Goal: Information Seeking & Learning: Check status

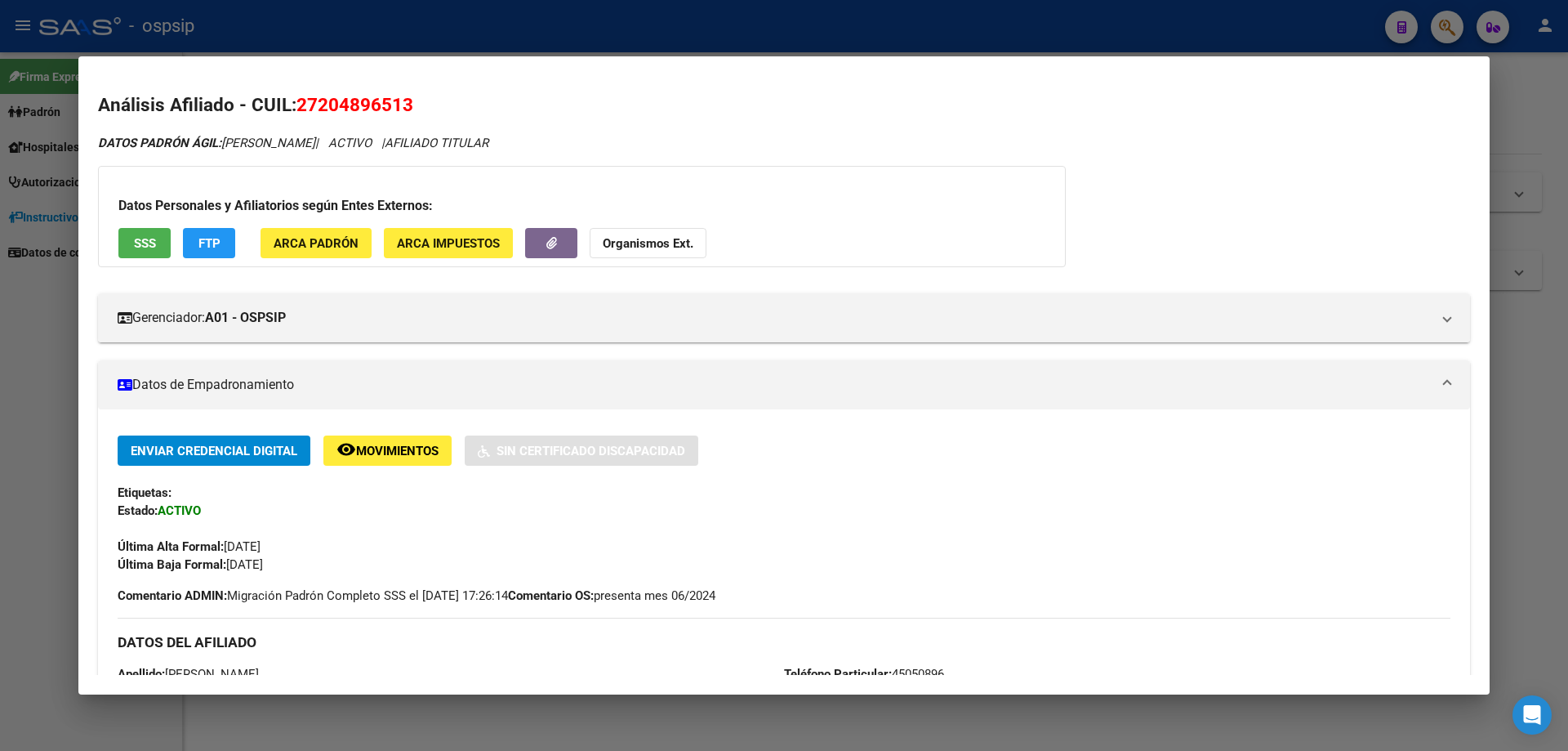
scroll to position [327, 0]
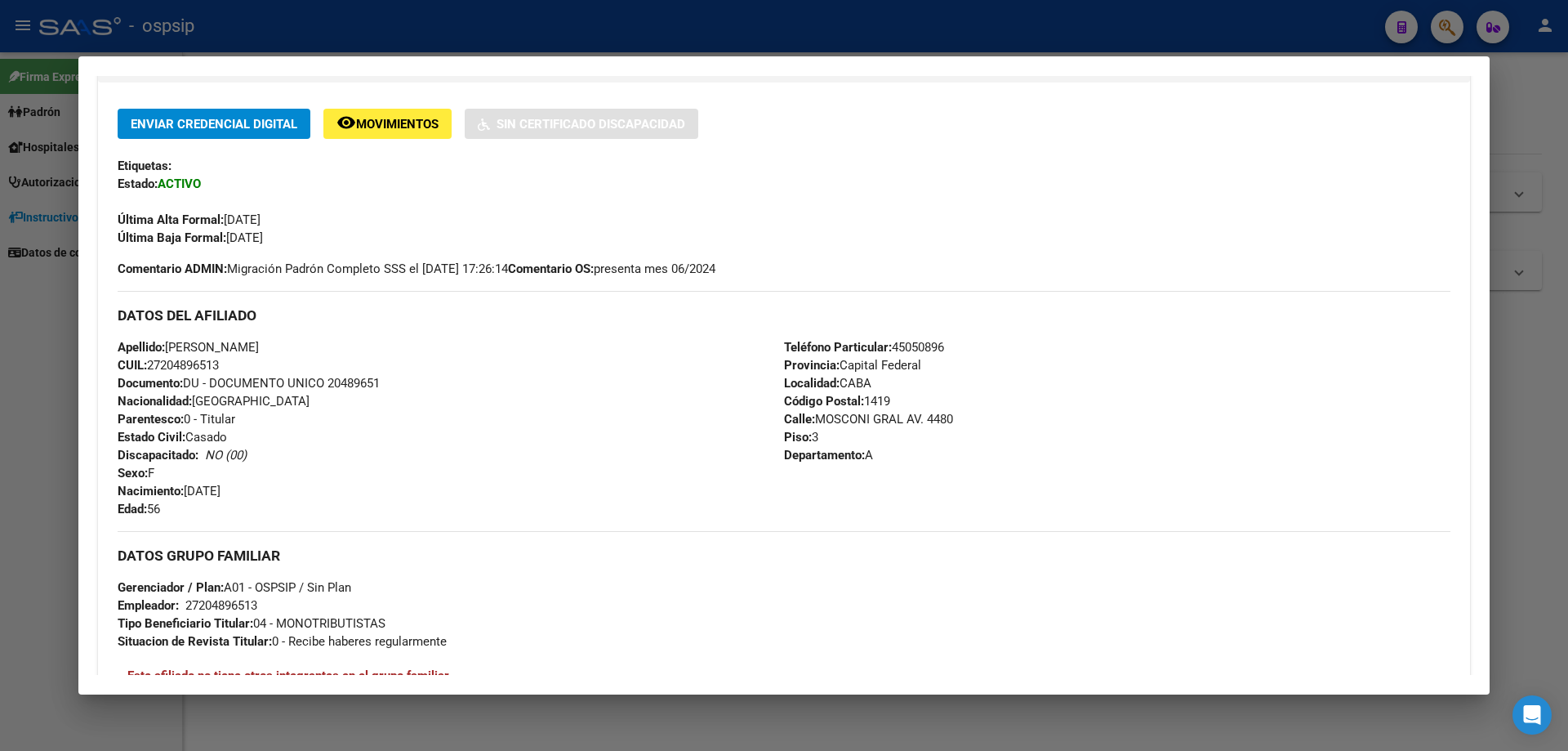
click at [1519, 469] on div at bounding box center [784, 375] width 1568 height 751
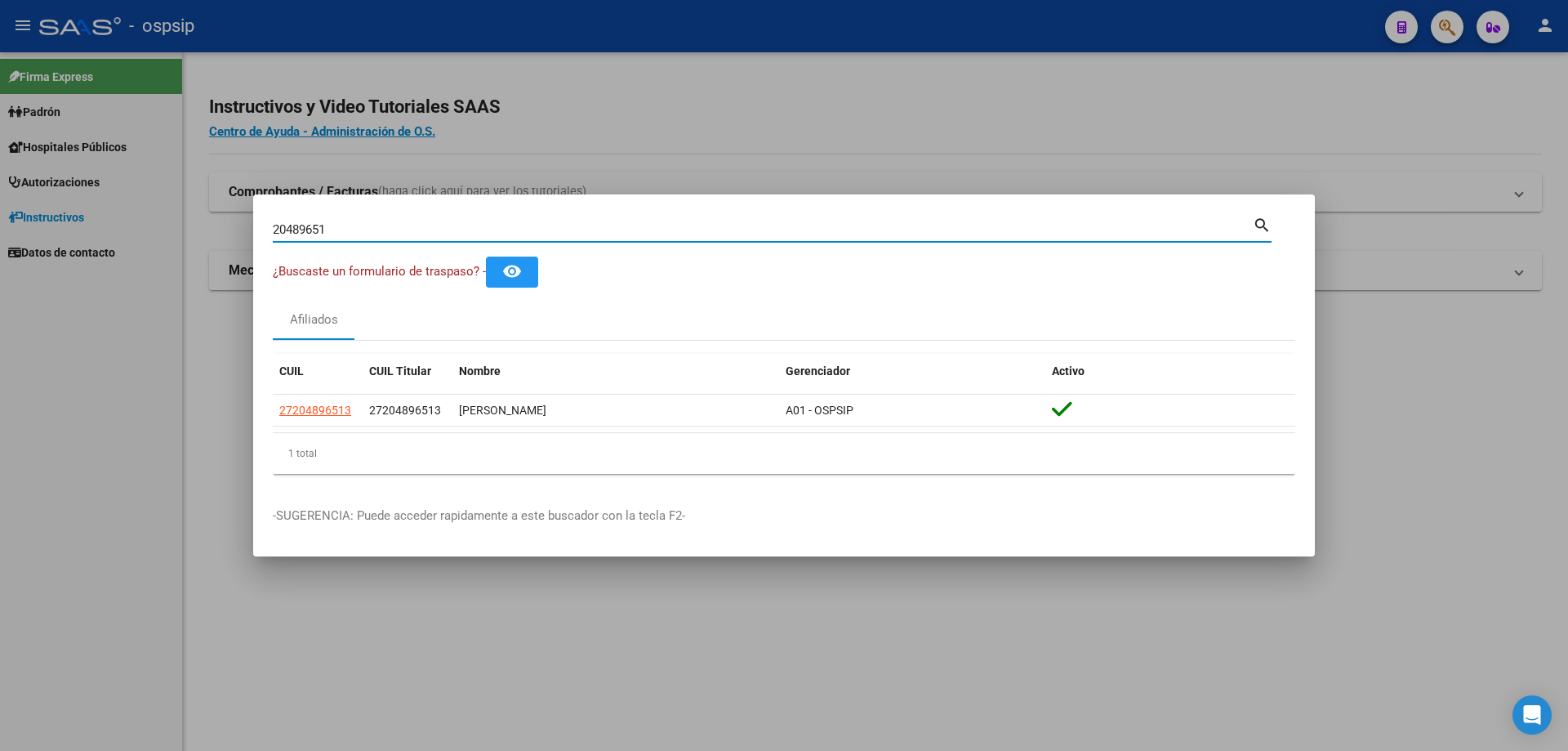
click at [421, 235] on input "20489651" at bounding box center [762, 230] width 980 height 15
type input "2"
type input "28465624"
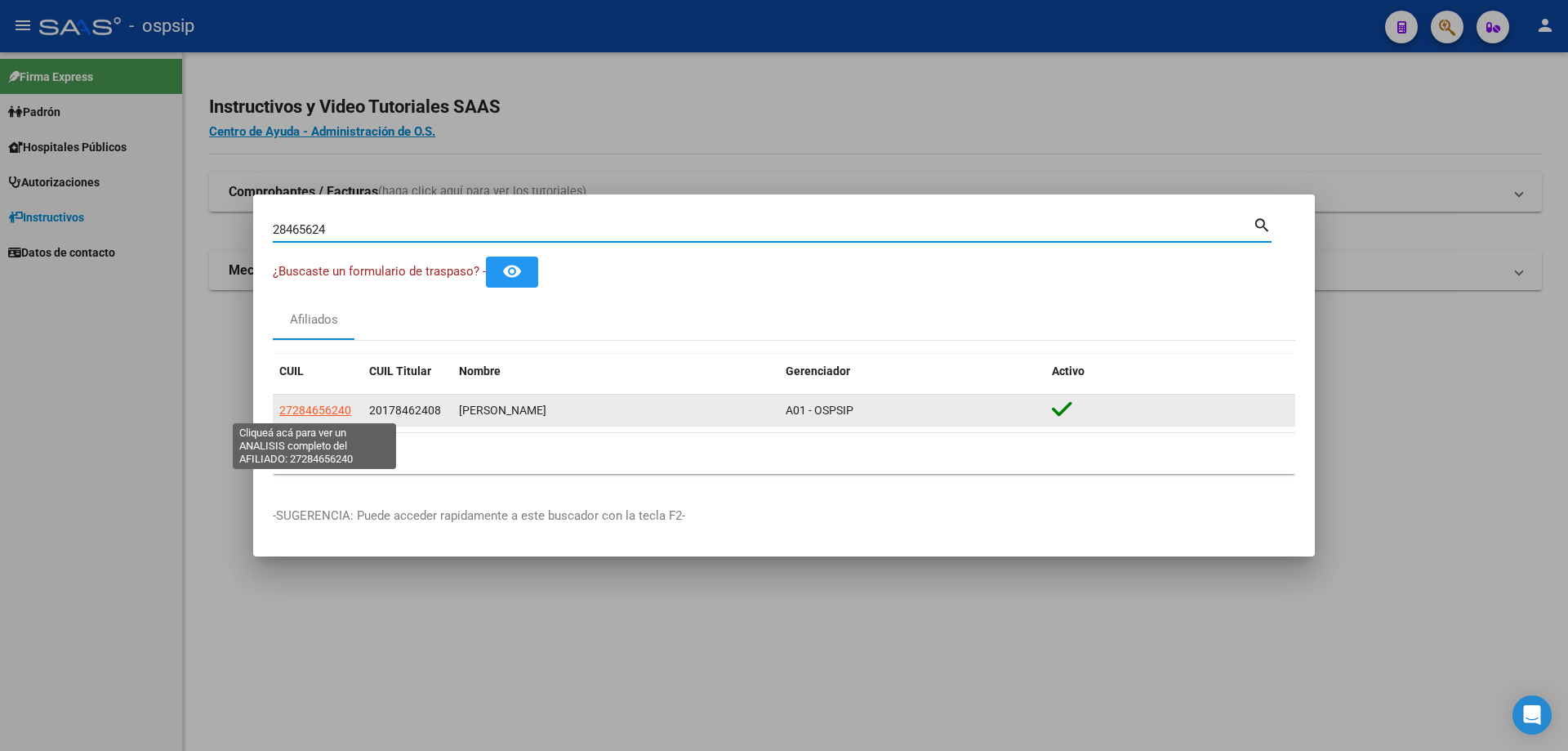
click at [312, 413] on span "27284656240" at bounding box center [315, 410] width 72 height 13
type textarea "27284656240"
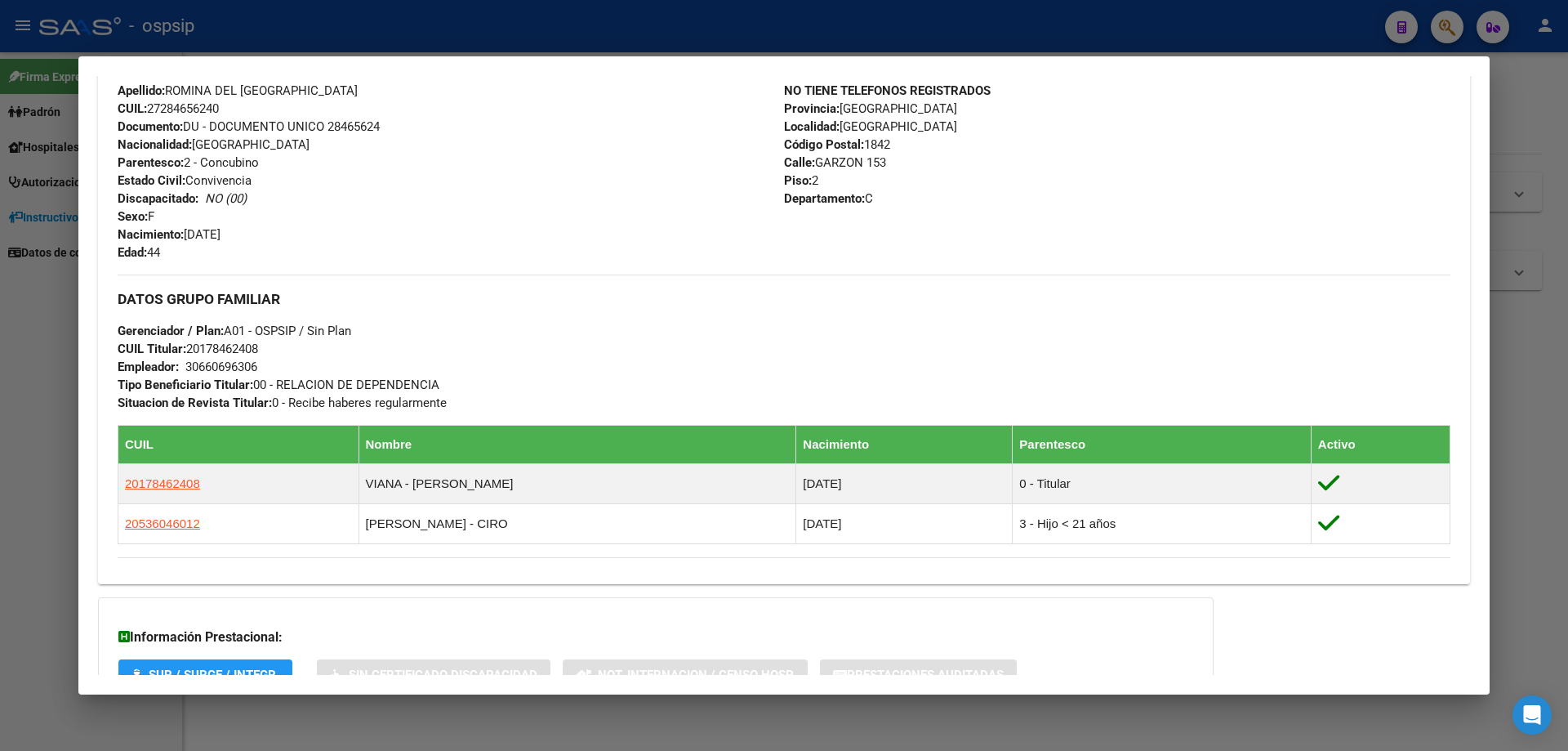
scroll to position [698, 0]
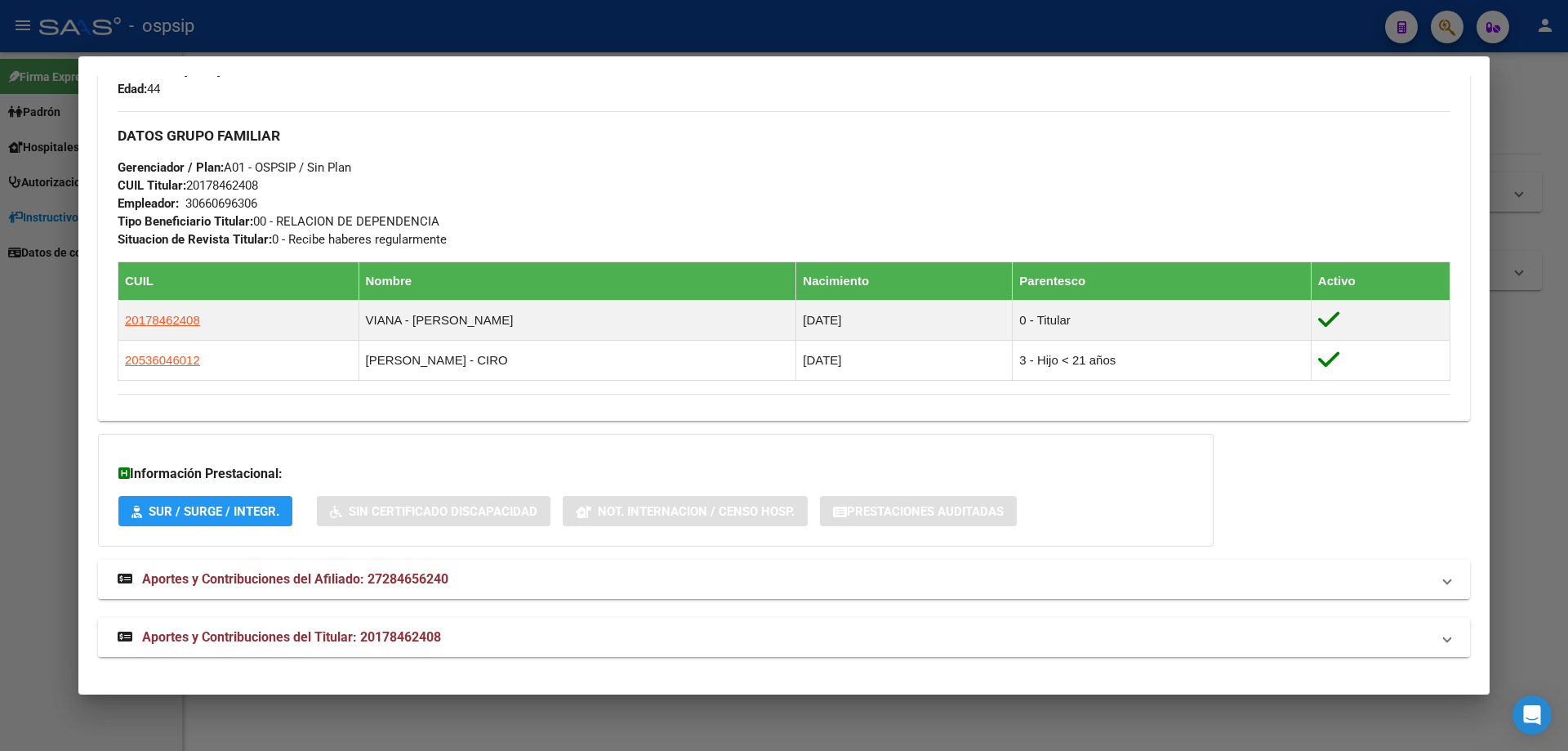
click at [297, 638] on span "Aportes y Contribuciones del Titular: 20178462408" at bounding box center [291, 637] width 299 height 16
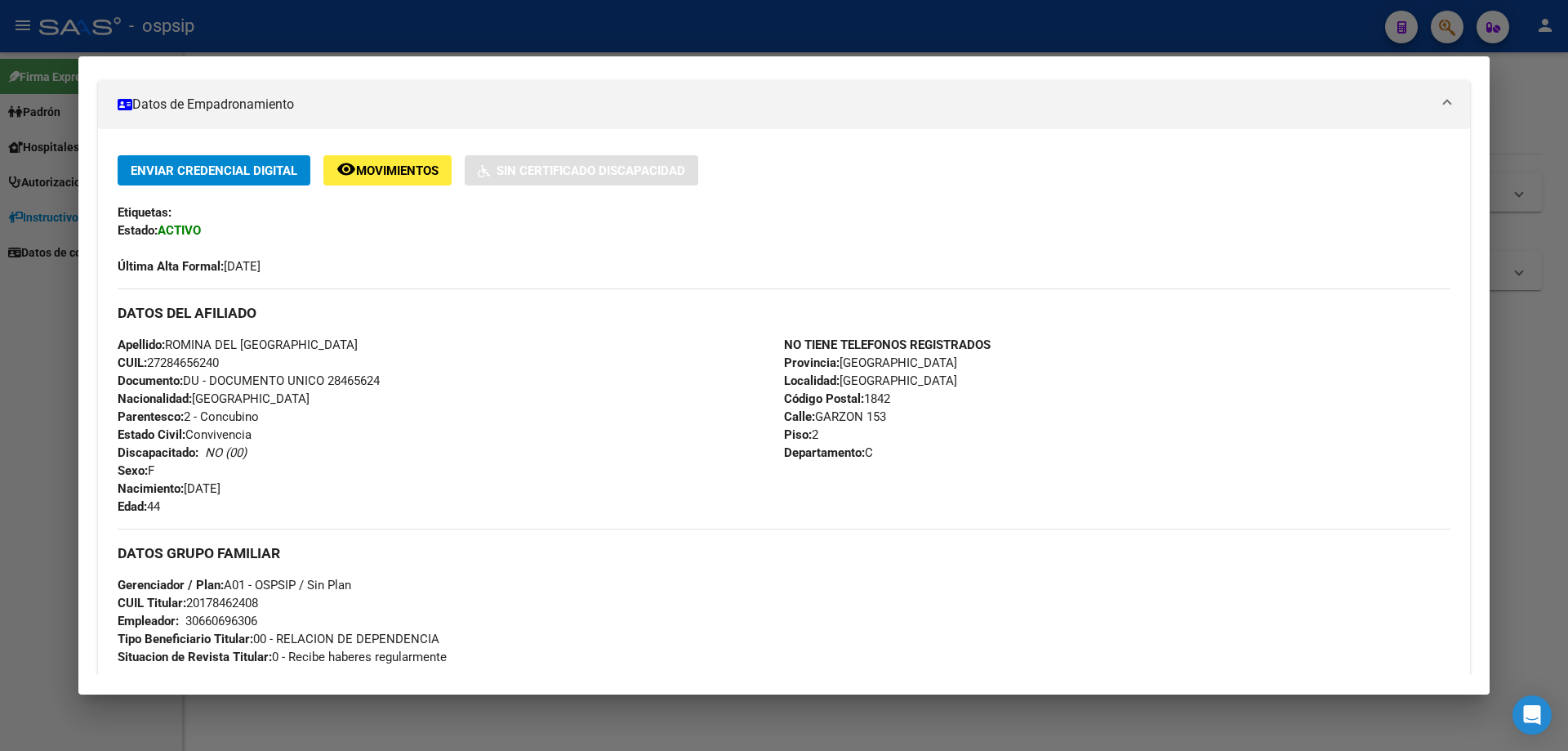
scroll to position [117, 0]
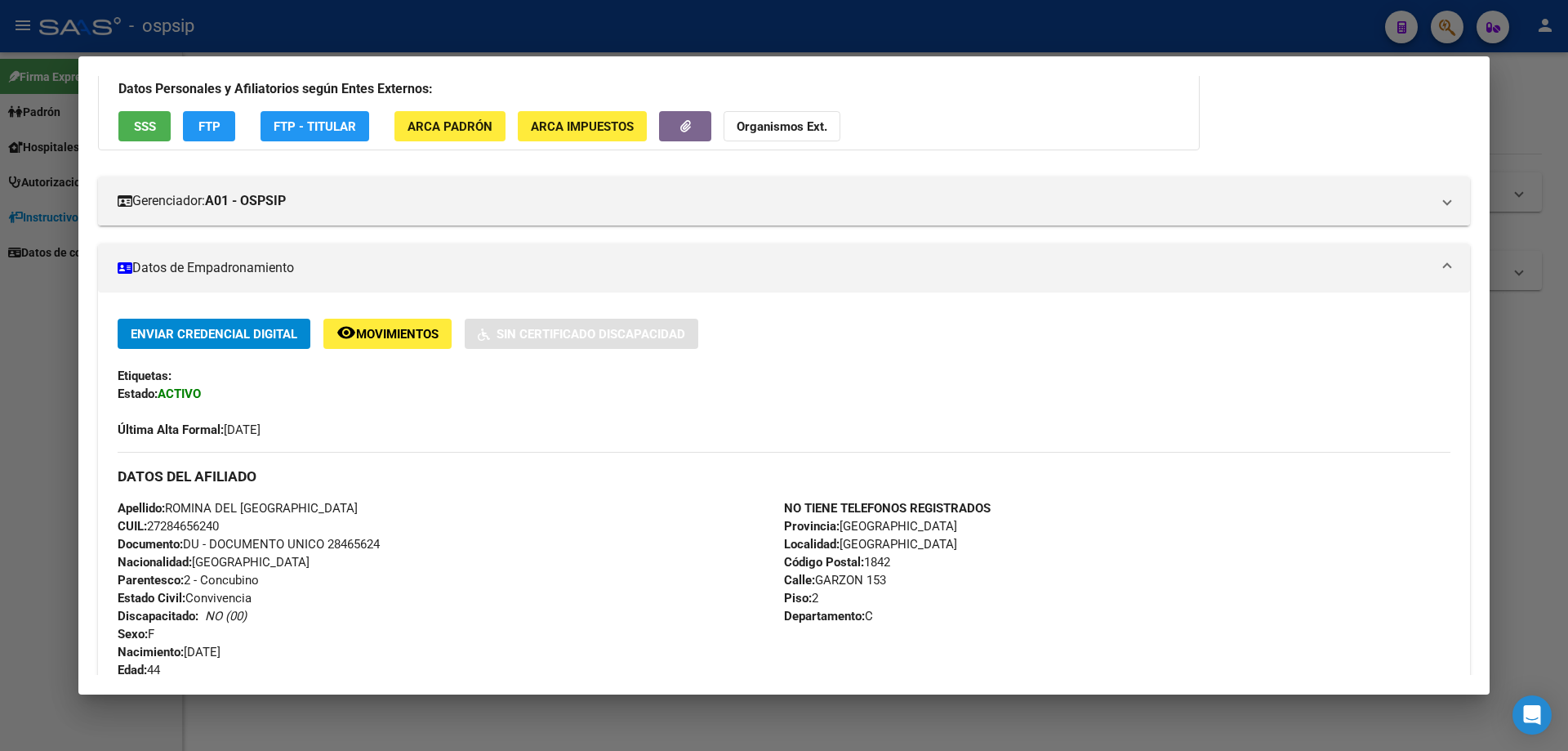
click at [666, 723] on div at bounding box center [784, 375] width 1568 height 751
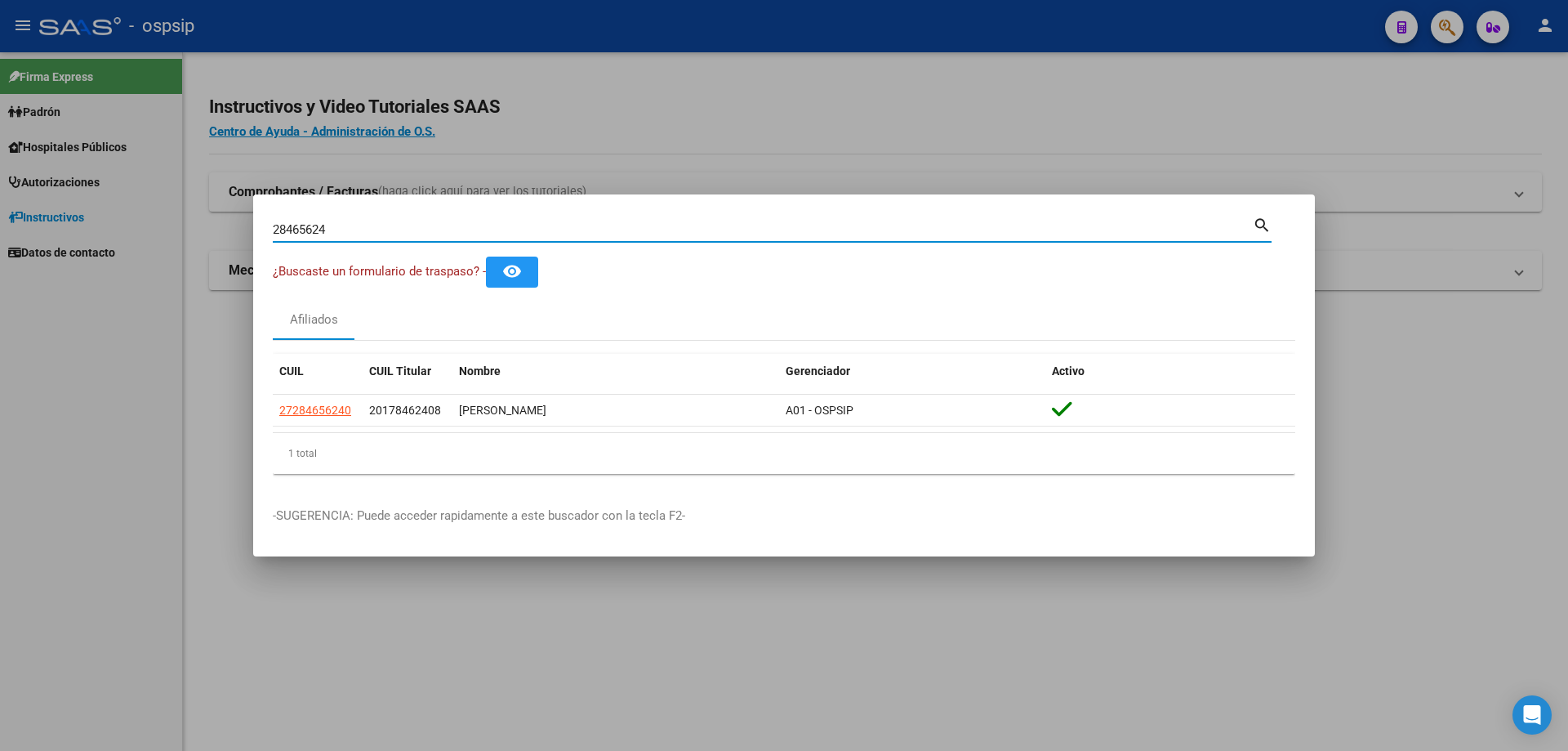
click at [412, 229] on input "28465624" at bounding box center [762, 230] width 980 height 15
click at [411, 234] on input "28465624" at bounding box center [762, 230] width 980 height 15
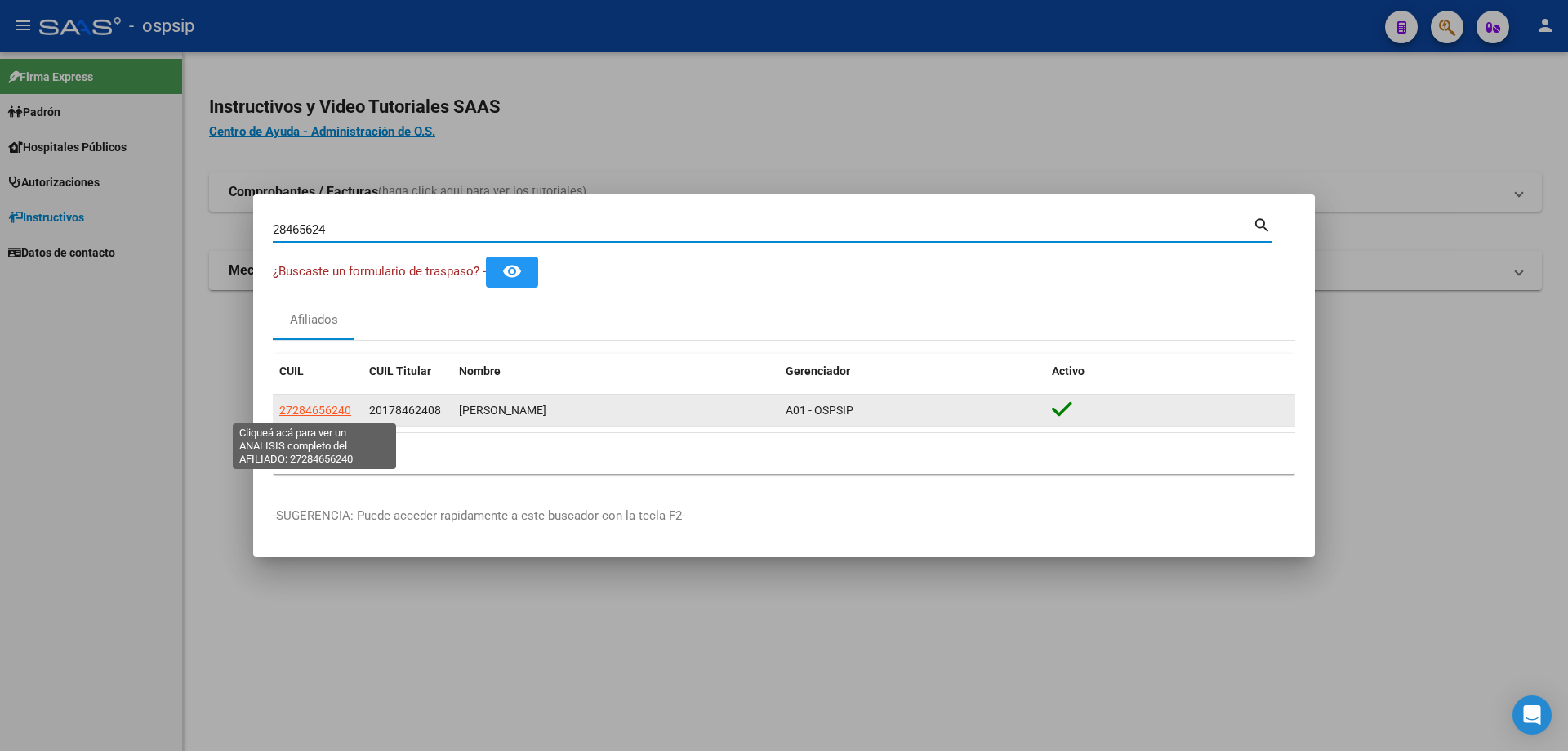
click at [311, 410] on span "27284656240" at bounding box center [315, 410] width 72 height 13
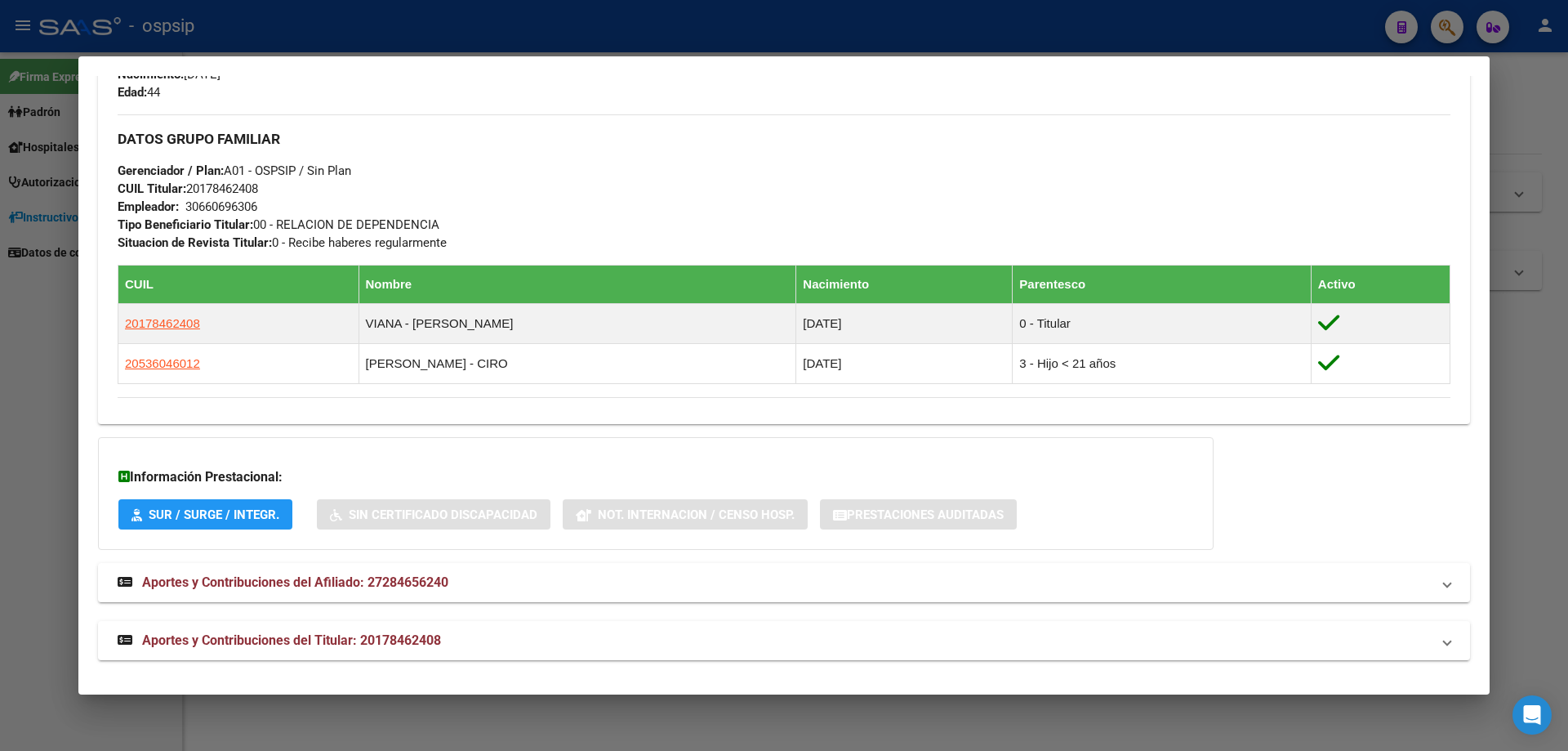
scroll to position [698, 0]
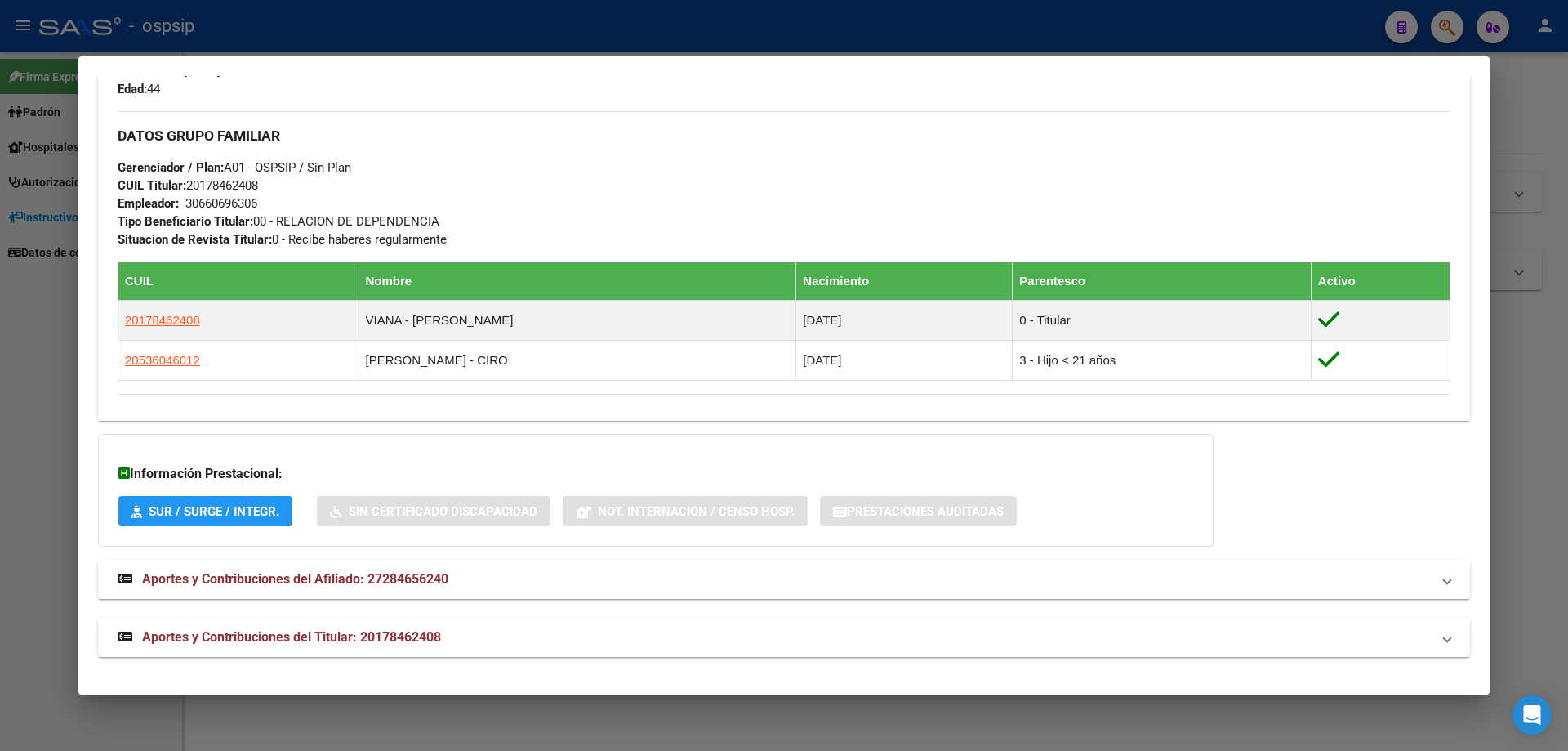
click at [631, 714] on div at bounding box center [784, 375] width 1568 height 751
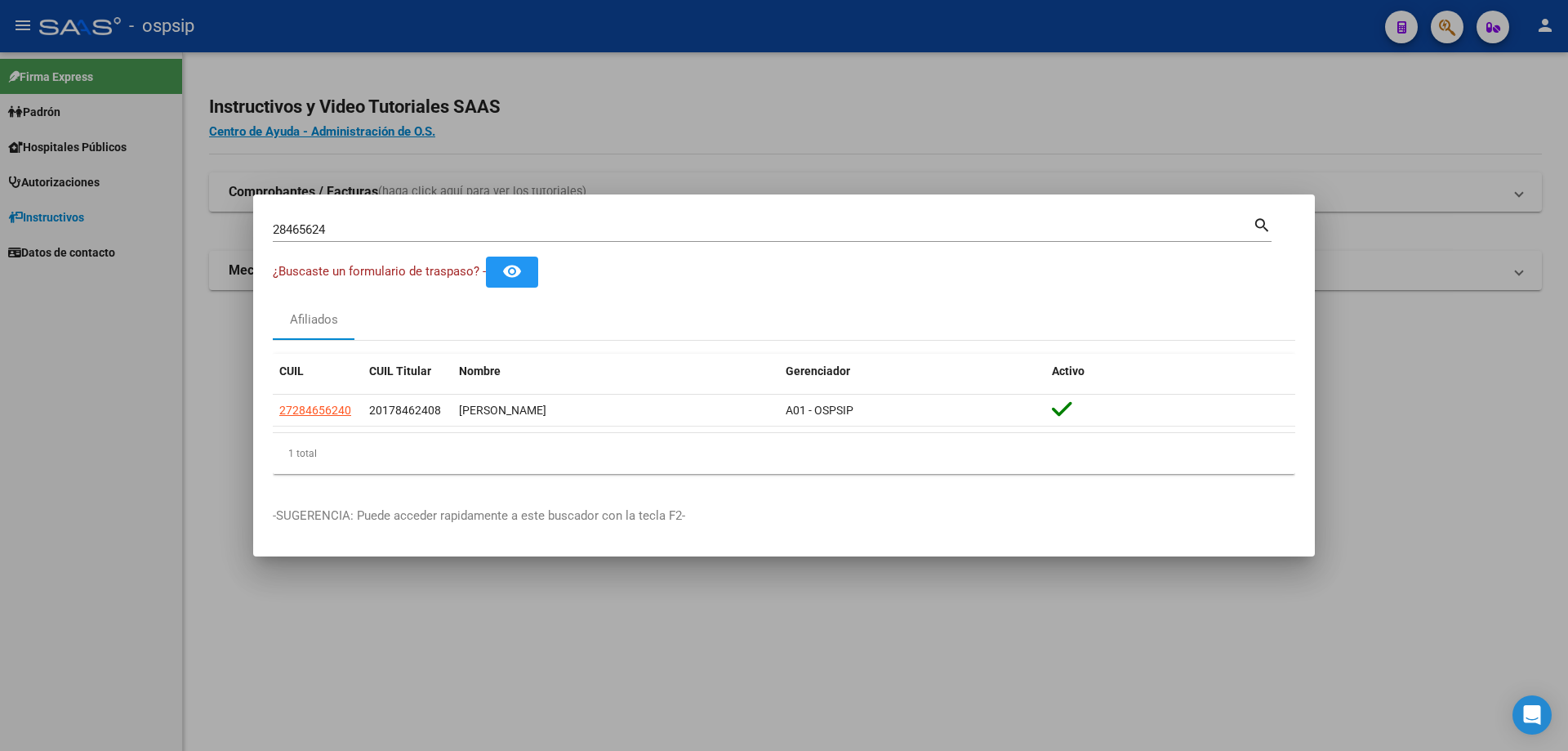
click at [561, 225] on input "28465624" at bounding box center [762, 230] width 980 height 15
type input "2"
type input "23434003"
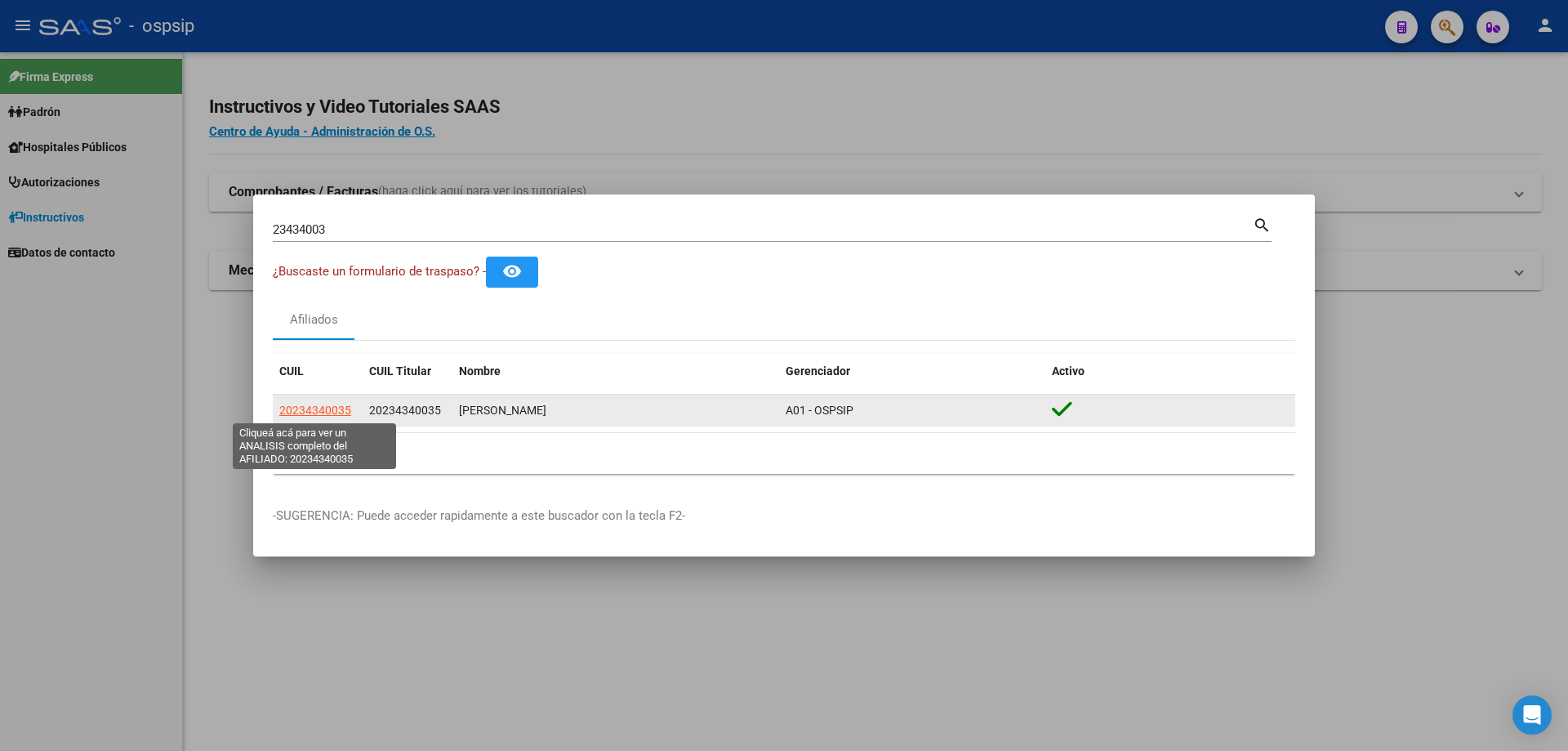
click at [340, 411] on span "20234340035" at bounding box center [315, 410] width 72 height 13
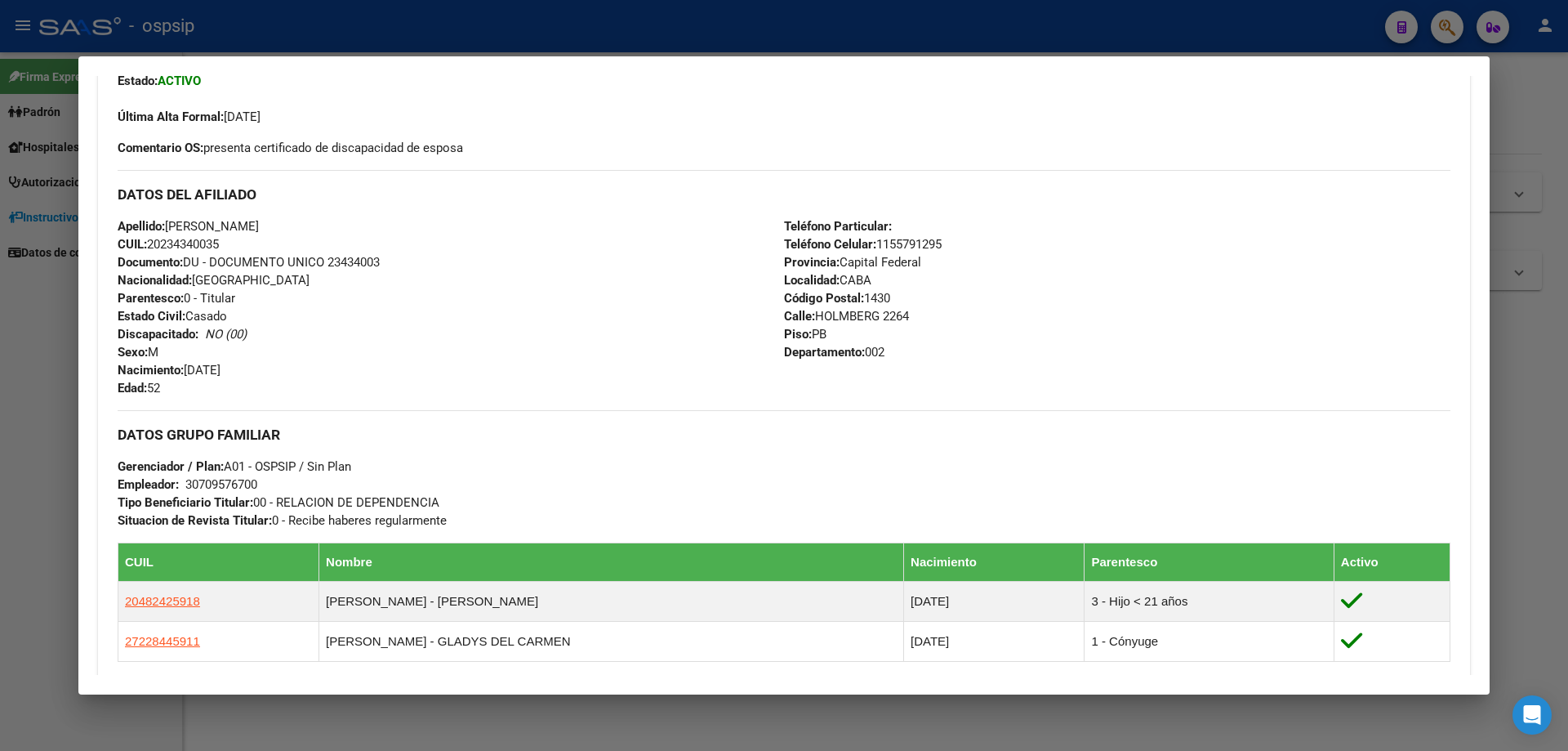
scroll to position [590, 0]
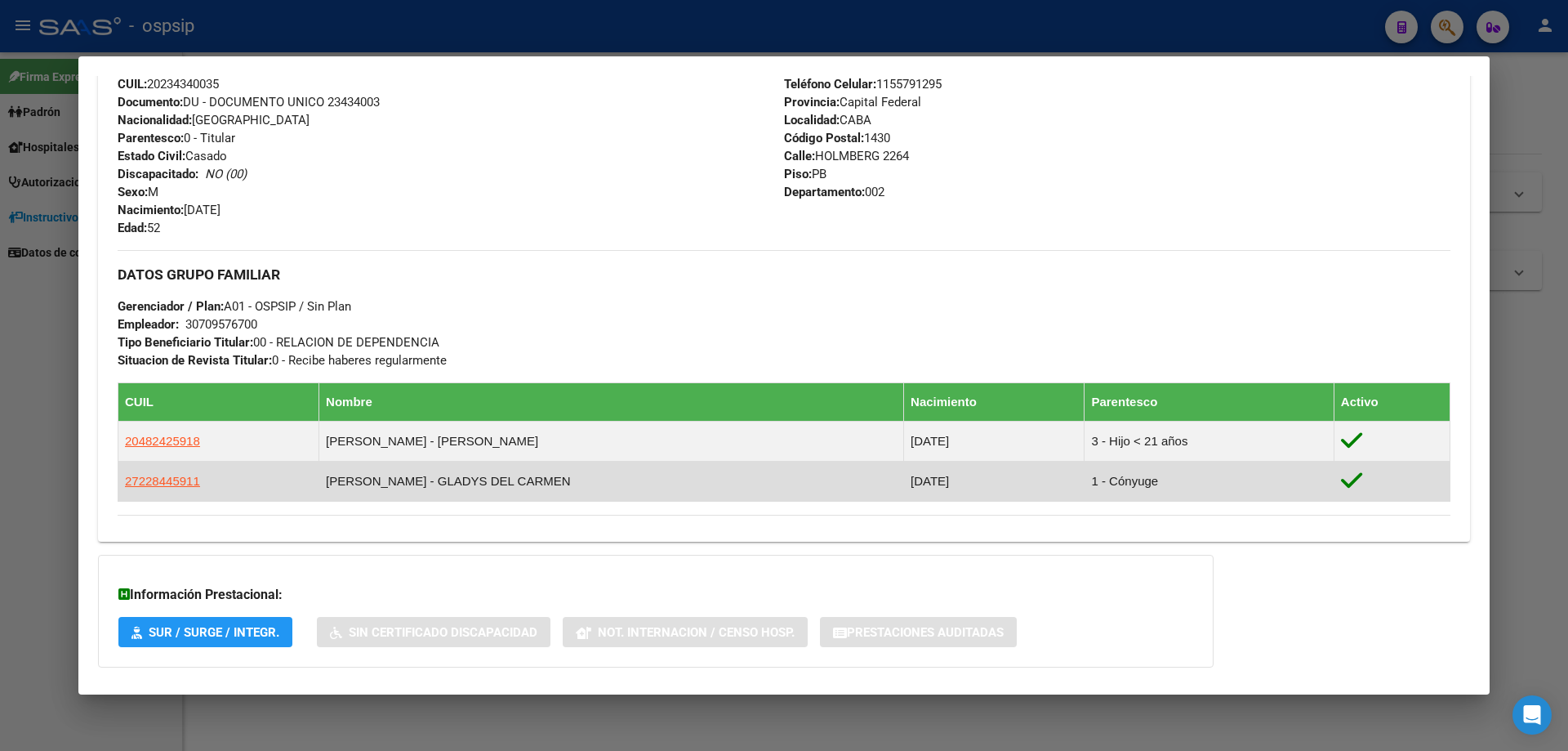
click at [368, 478] on td "[PERSON_NAME] - GLADYS DEL CARMEN" at bounding box center [611, 481] width 585 height 40
click at [130, 484] on span "27228445911" at bounding box center [162, 480] width 75 height 14
type textarea "27228445911"
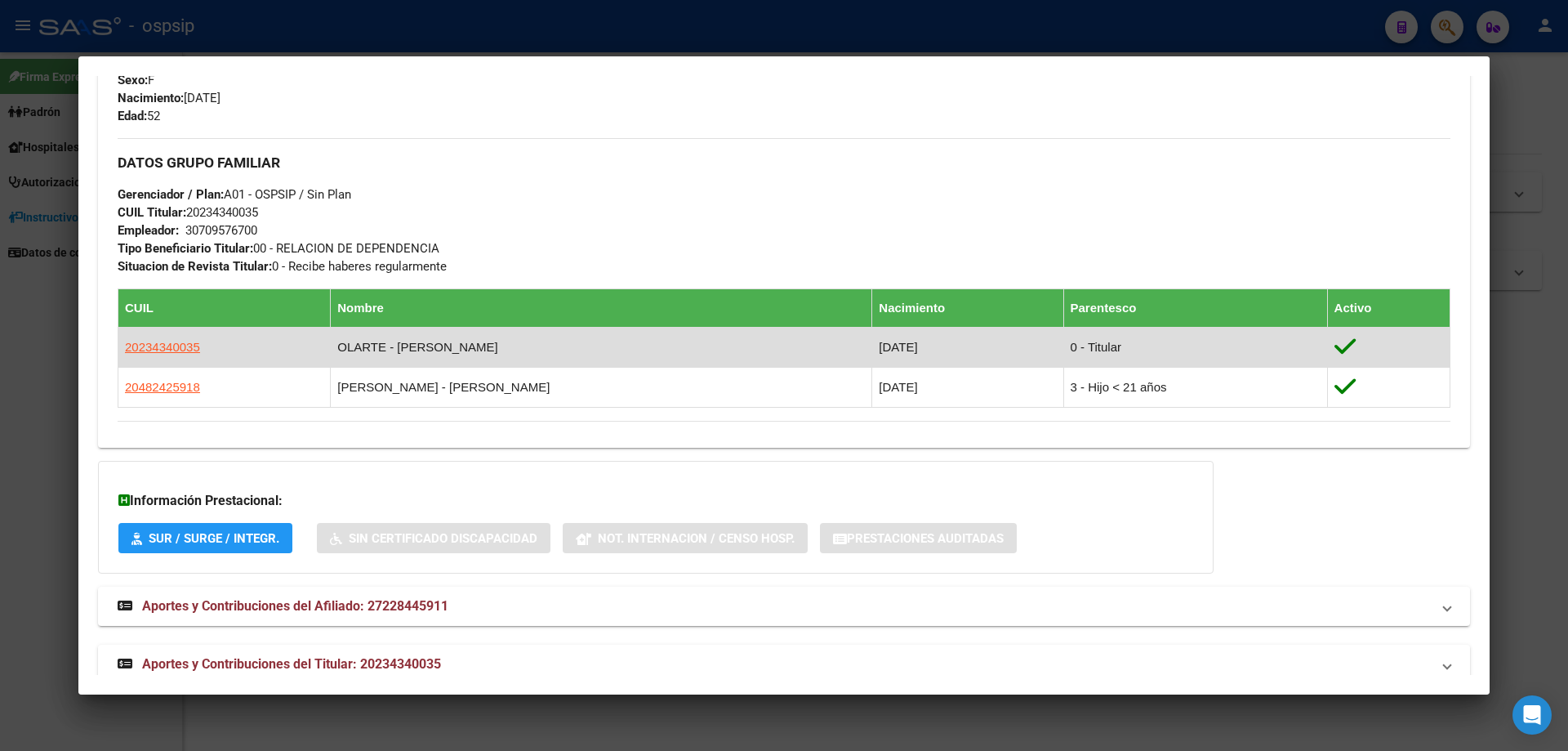
scroll to position [698, 0]
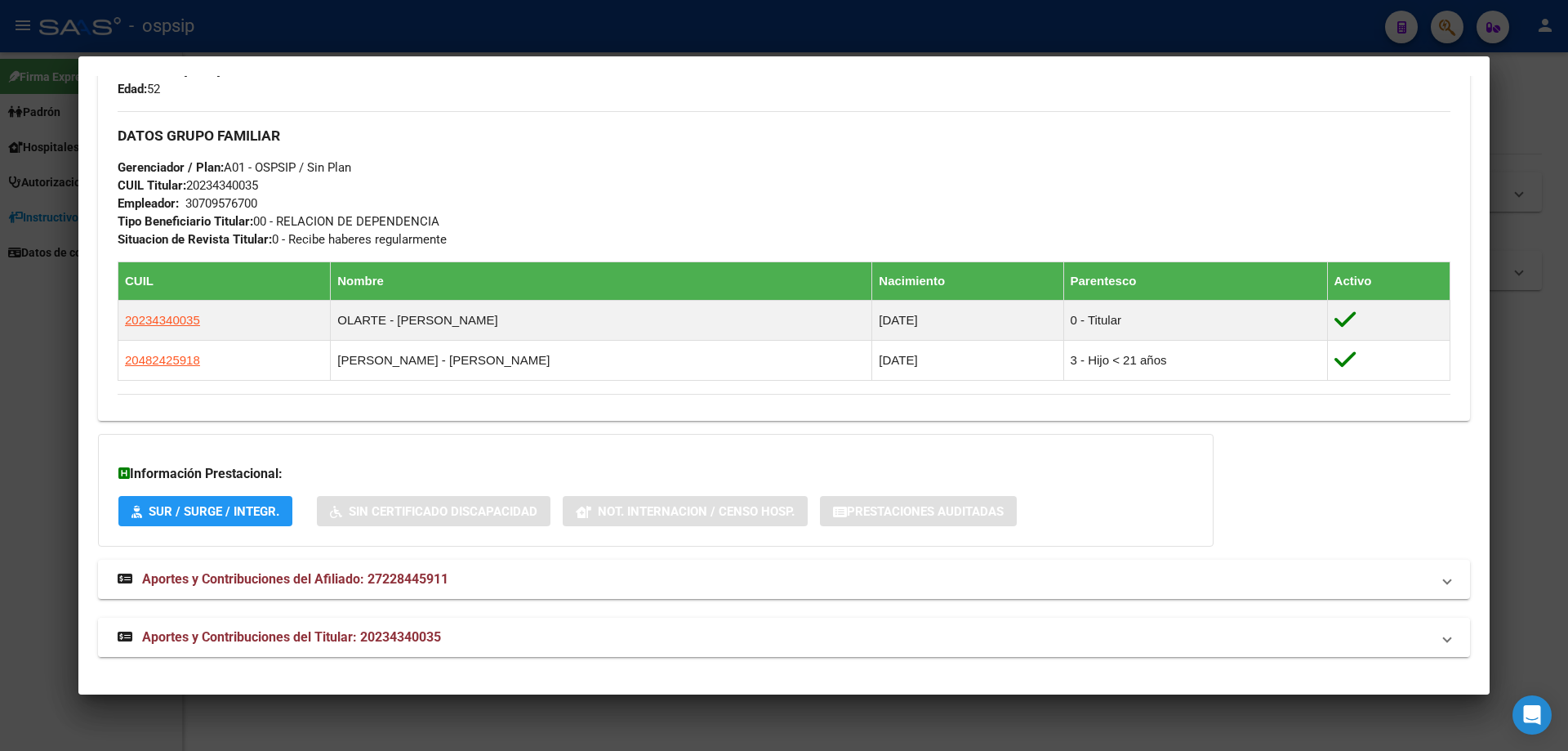
click at [349, 634] on span "Aportes y Contribuciones del Titular: 20234340035" at bounding box center [291, 637] width 299 height 16
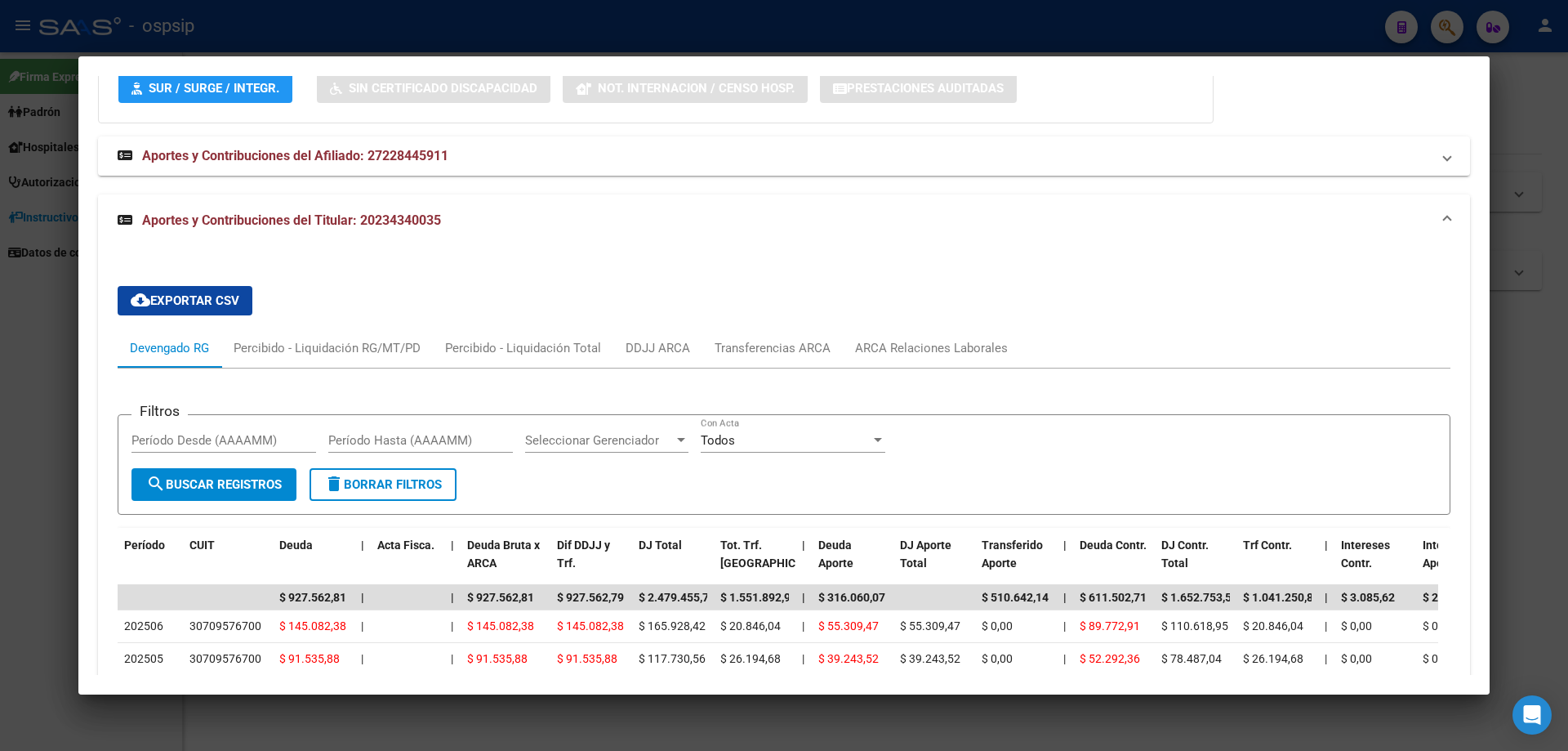
scroll to position [1107, 0]
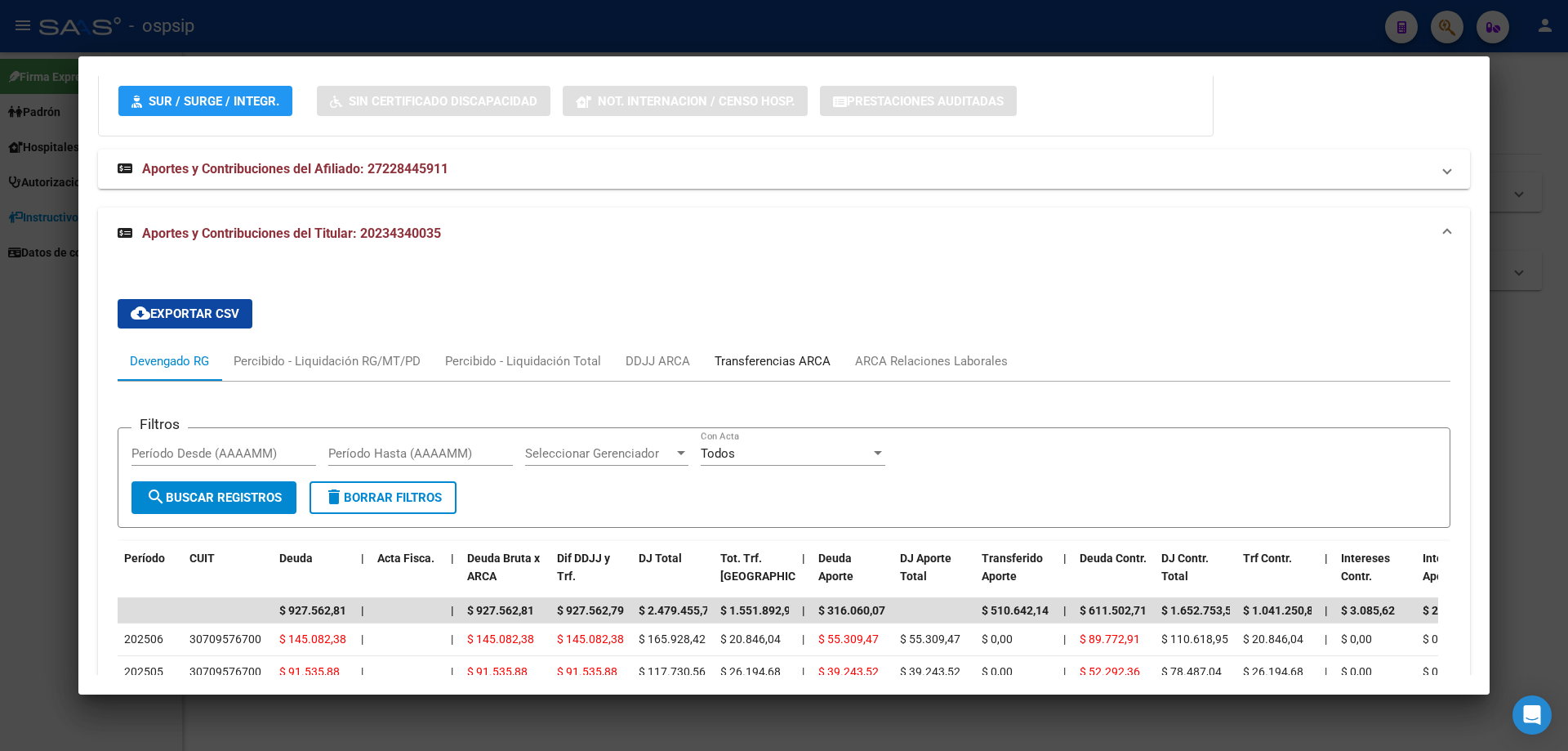
click at [745, 369] on div "Transferencias ARCA" at bounding box center [772, 360] width 116 height 18
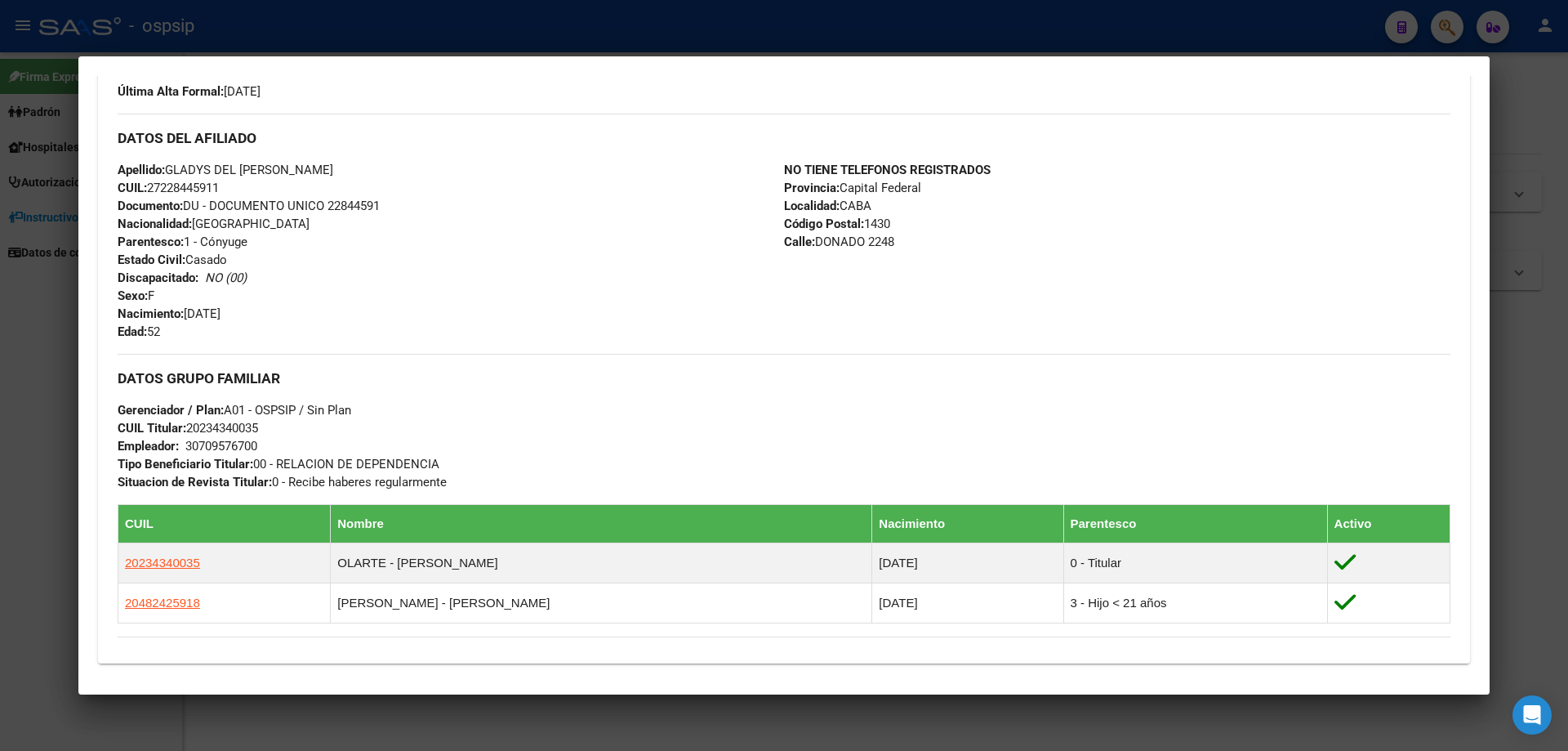
scroll to position [454, 0]
drag, startPoint x: 391, startPoint y: 204, endPoint x: 328, endPoint y: 214, distance: 63.8
click at [328, 214] on div "Apellido: GLADYS DEL [PERSON_NAME] CUIL: 27228445911 Documento: DU - DOCUMENTO …" at bounding box center [450, 251] width 666 height 180
copy span "22844591"
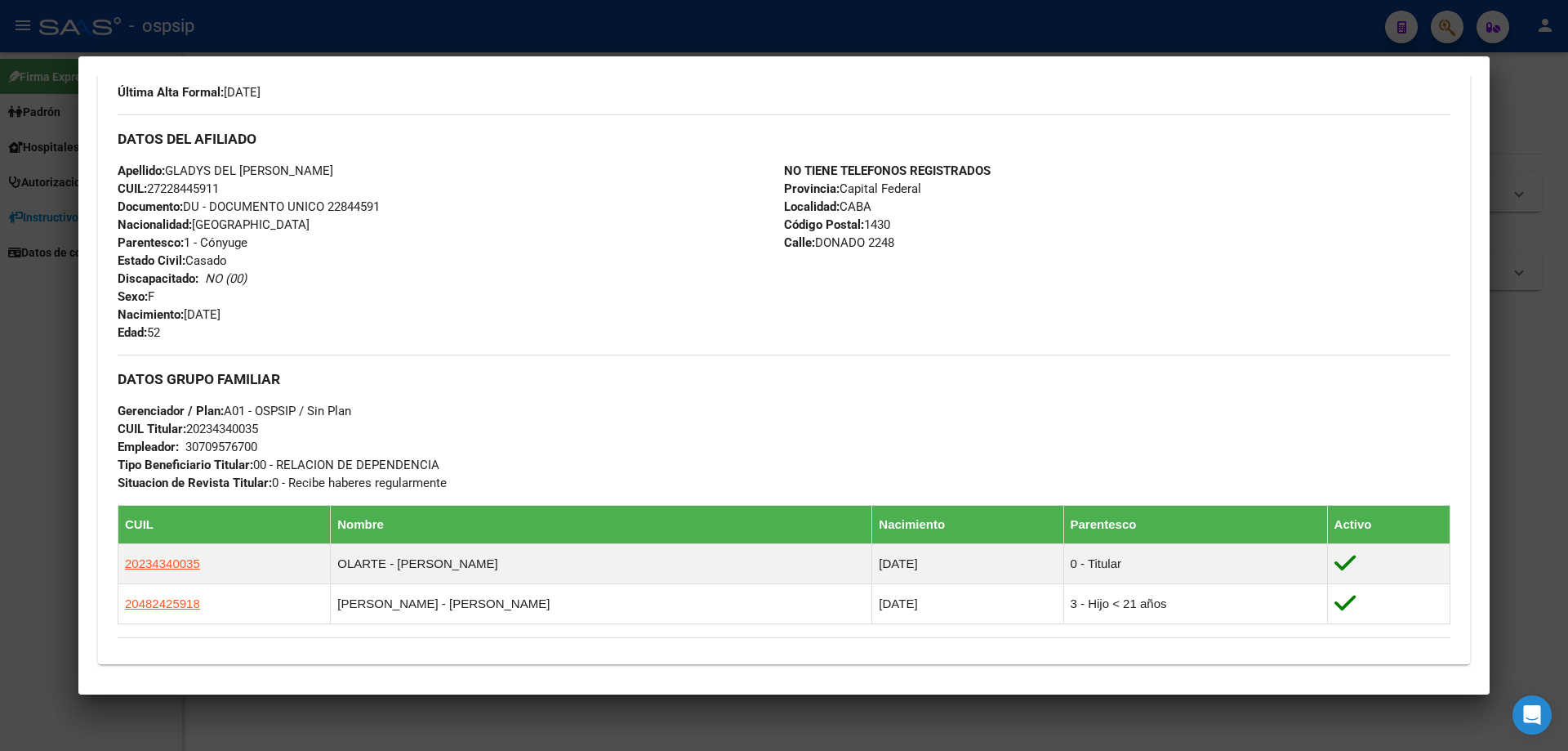
drag, startPoint x: 886, startPoint y: 716, endPoint x: 866, endPoint y: 717, distance: 20.0
click at [879, 720] on div at bounding box center [784, 375] width 1568 height 751
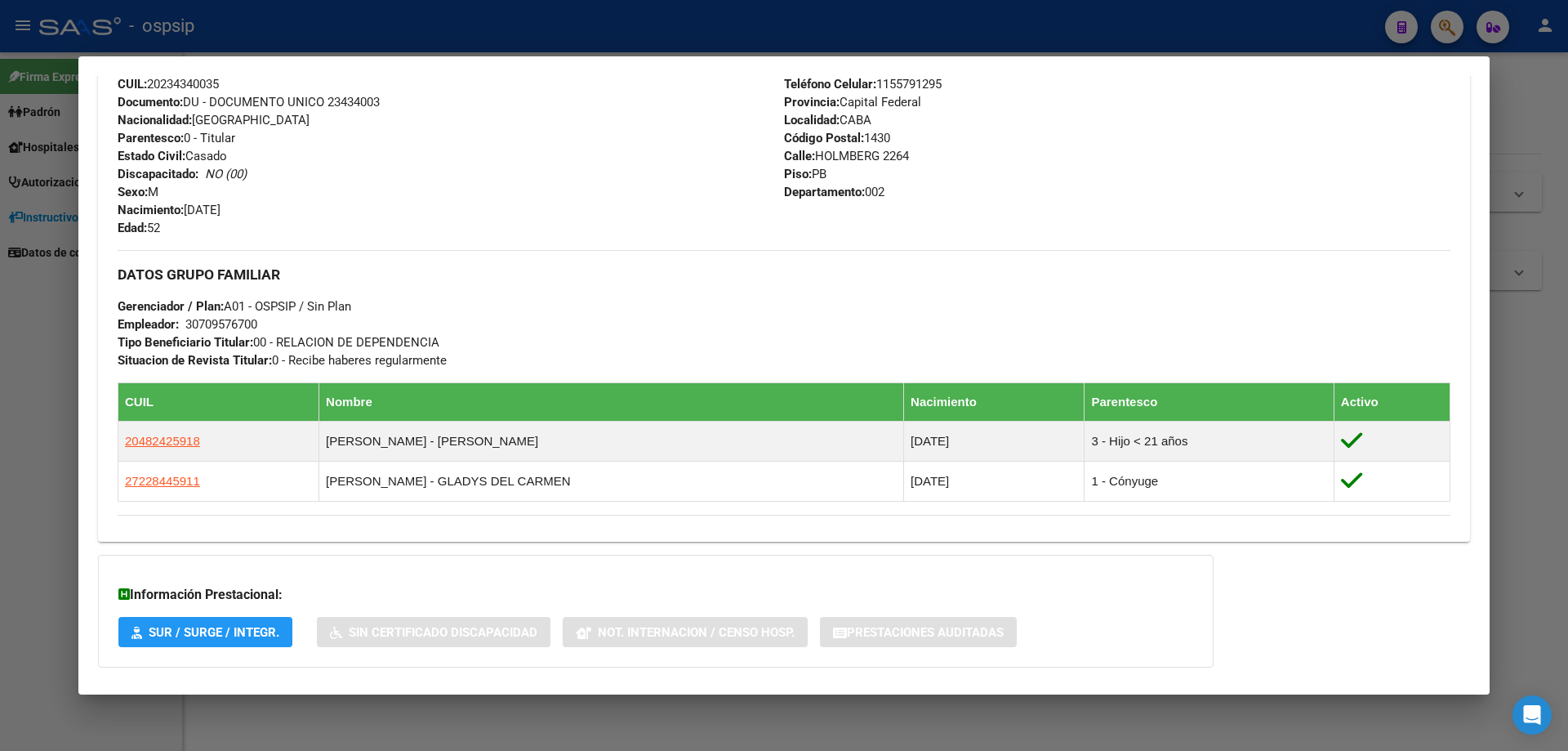
click at [891, 736] on div at bounding box center [784, 375] width 1568 height 751
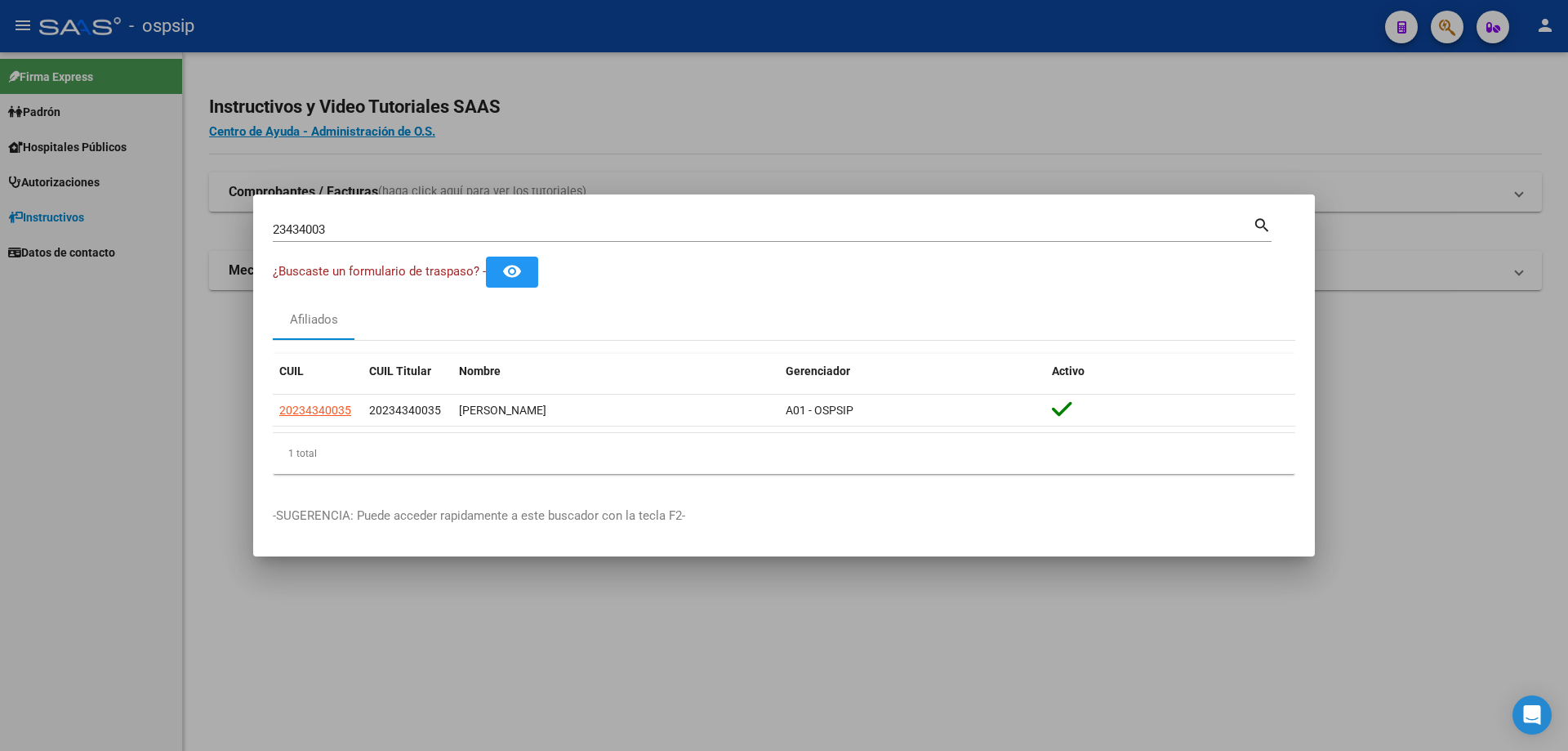
click at [506, 235] on input "23434003" at bounding box center [762, 230] width 980 height 15
type input "2"
type input "26895062"
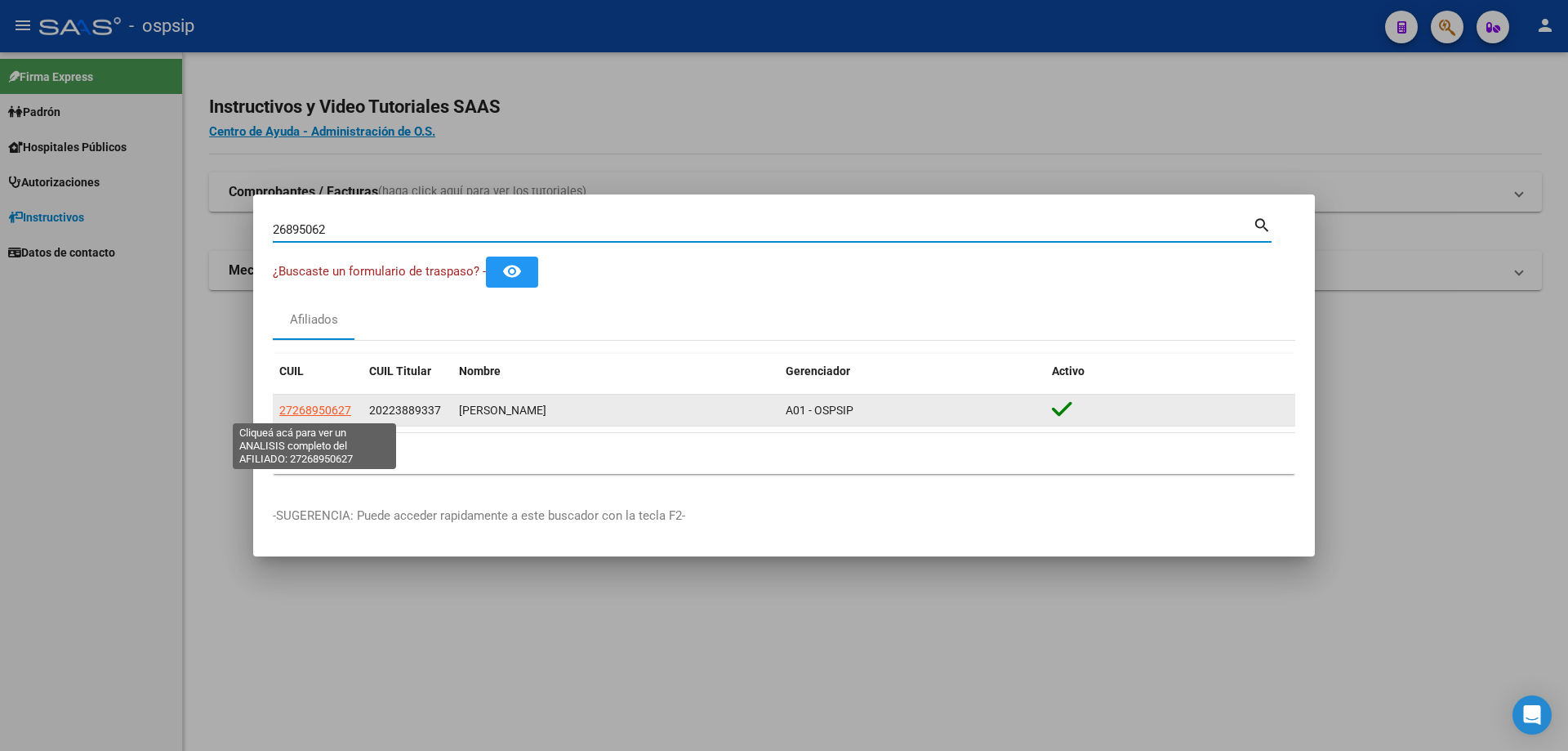
click at [317, 411] on span "27268950627" at bounding box center [315, 410] width 72 height 13
type textarea "27268950627"
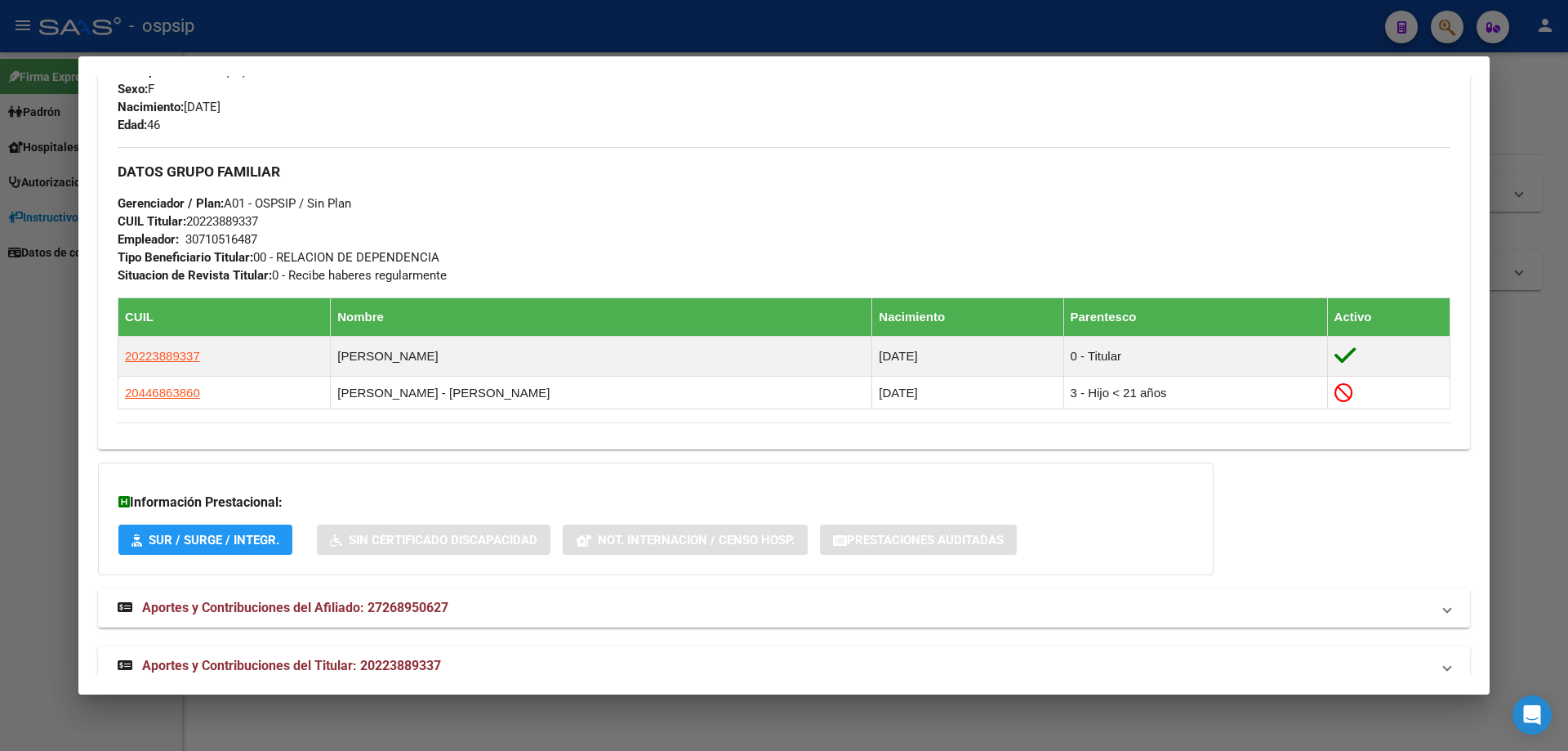
scroll to position [691, 0]
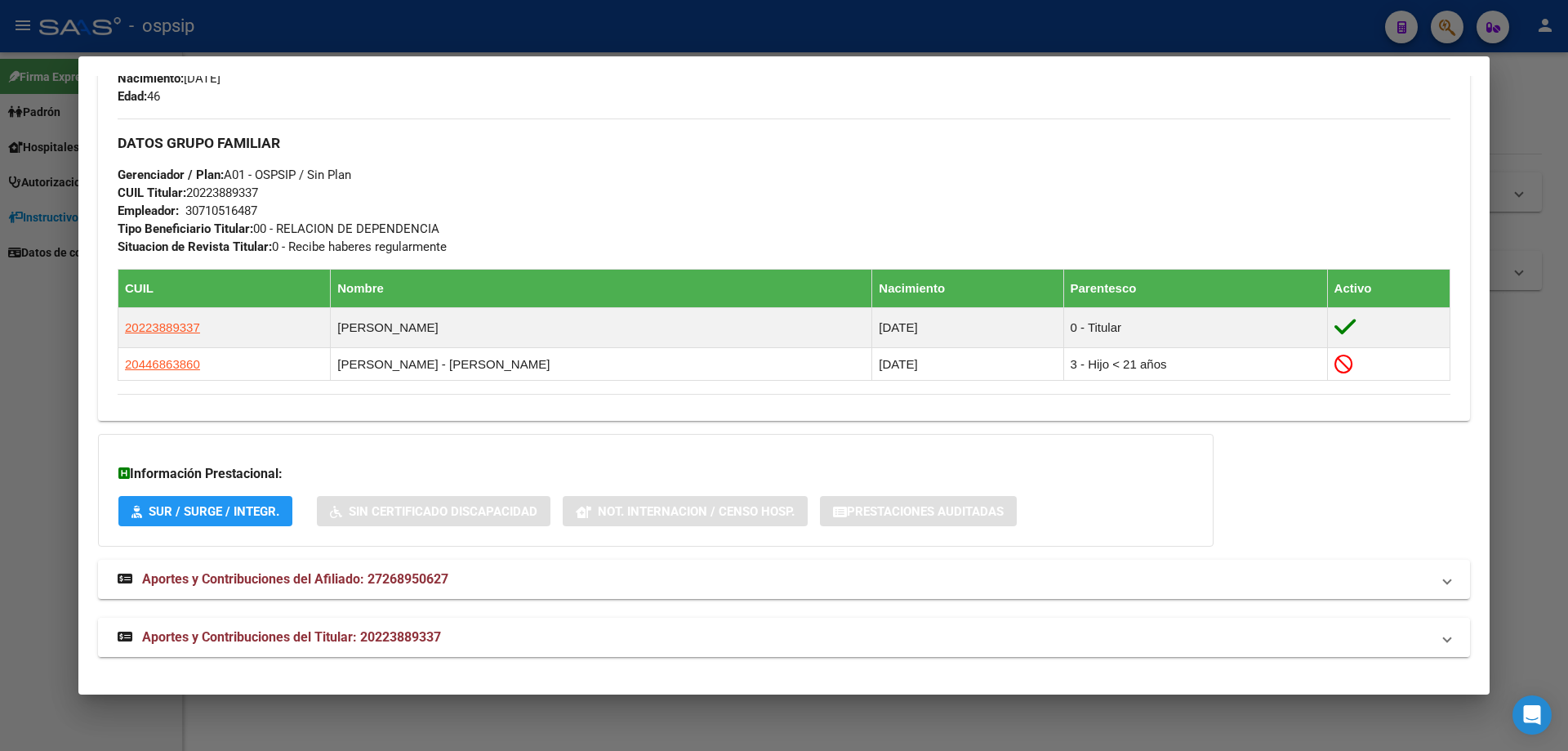
click at [328, 629] on mat-expansion-panel-header "Aportes y Contribuciones del Titular: 20223889337" at bounding box center [784, 637] width 1373 height 39
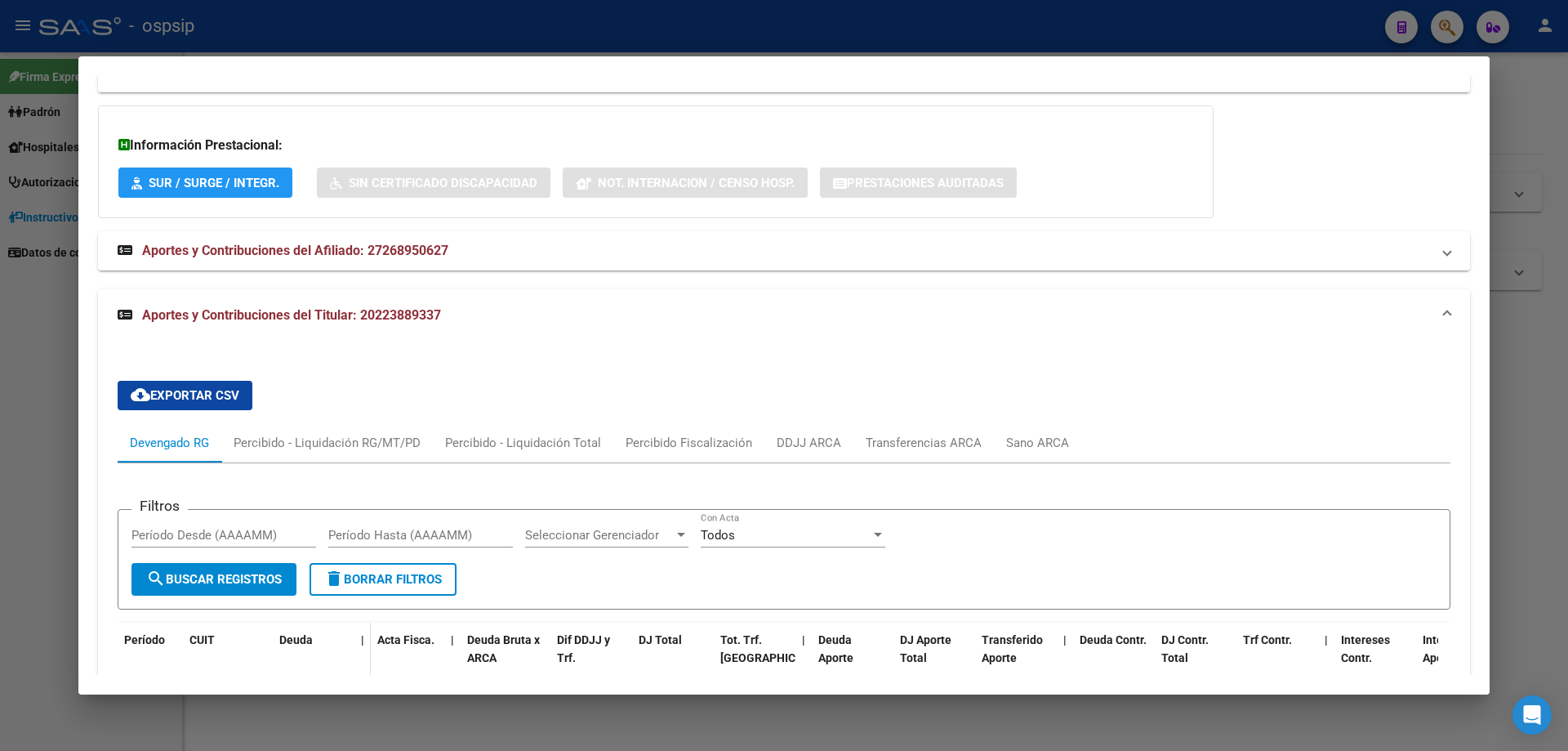
scroll to position [937, 0]
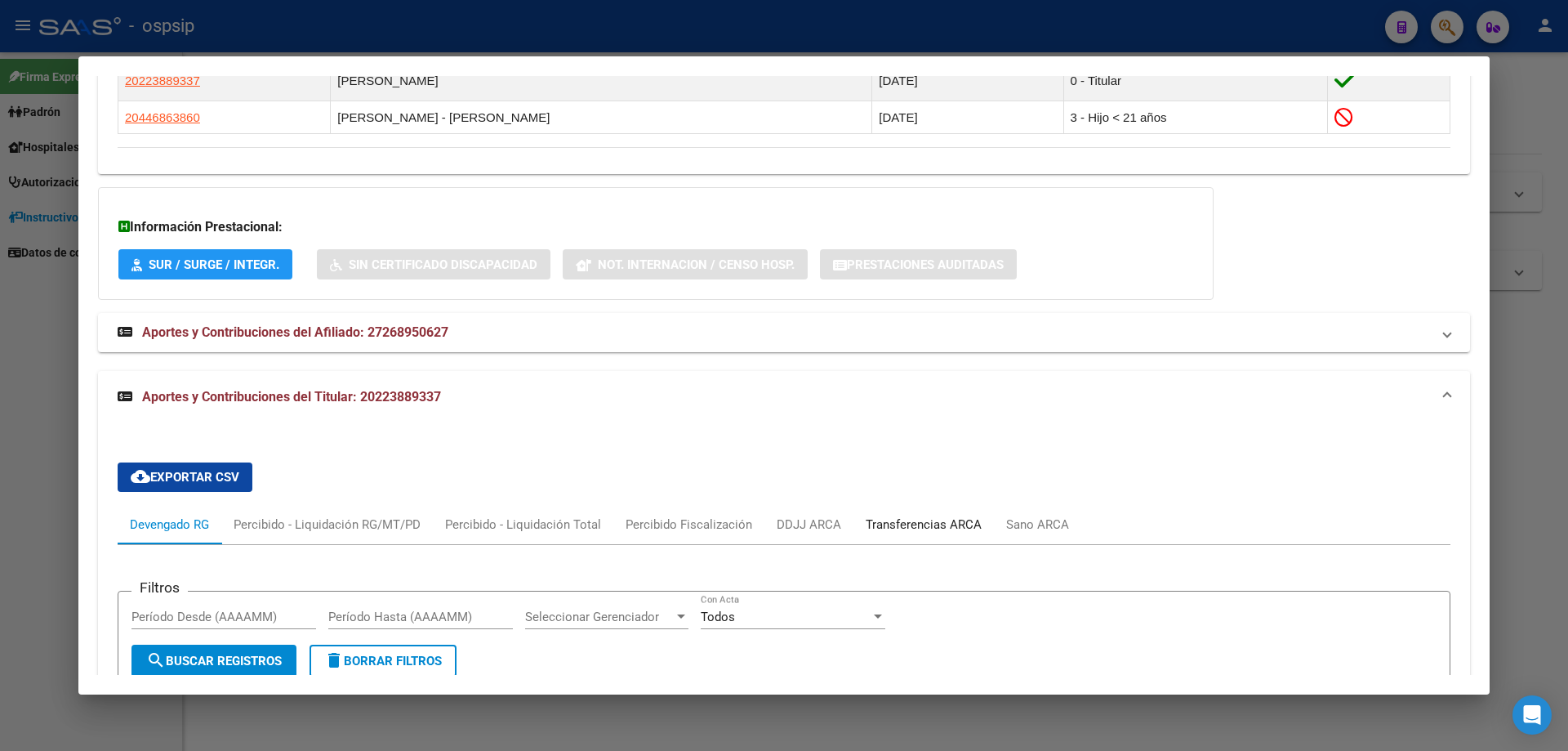
click at [912, 523] on div "Transferencias ARCA" at bounding box center [923, 524] width 116 height 18
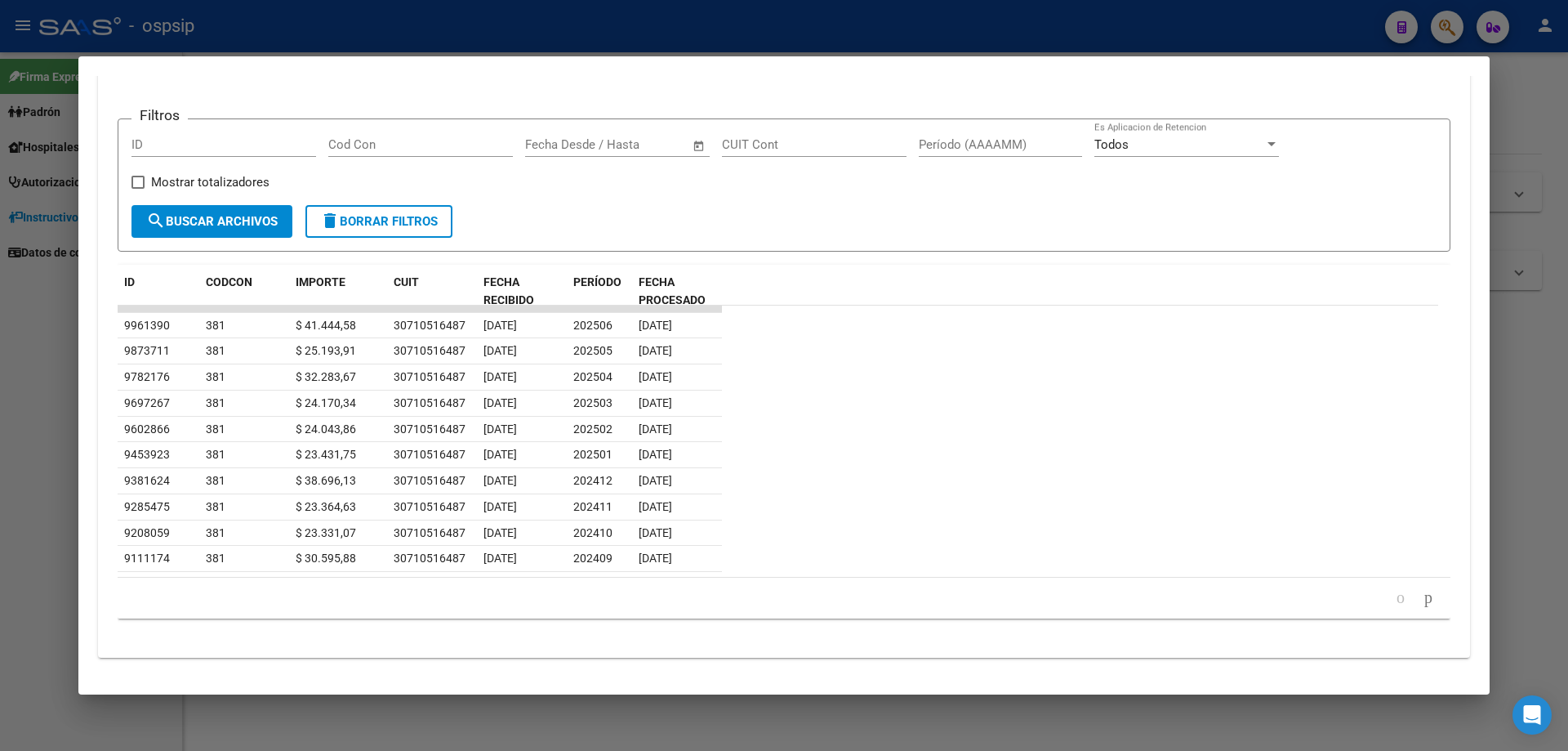
scroll to position [1411, 0]
click at [885, 731] on div at bounding box center [784, 375] width 1568 height 751
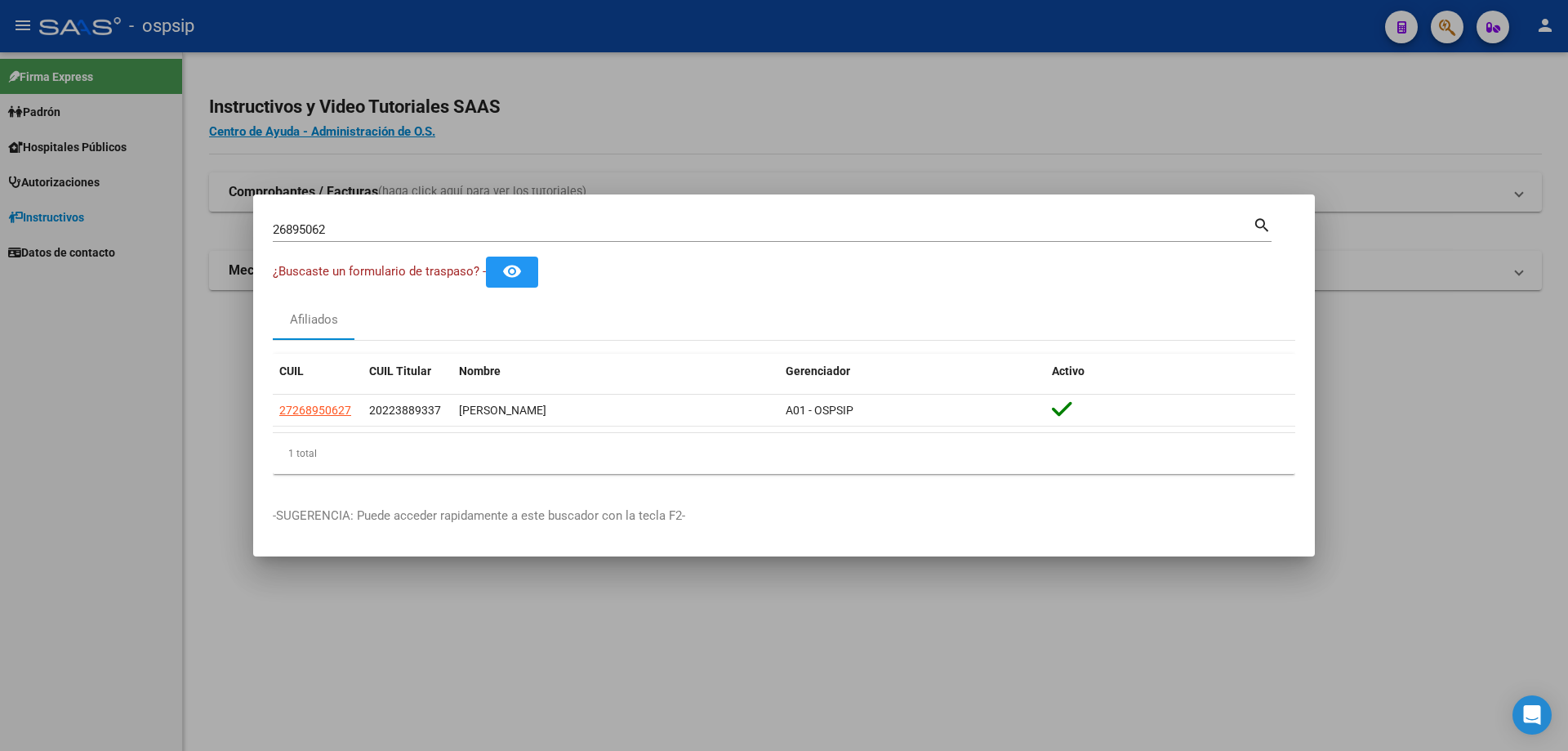
click at [778, 601] on div at bounding box center [784, 375] width 1568 height 751
